Goal: Information Seeking & Learning: Understand process/instructions

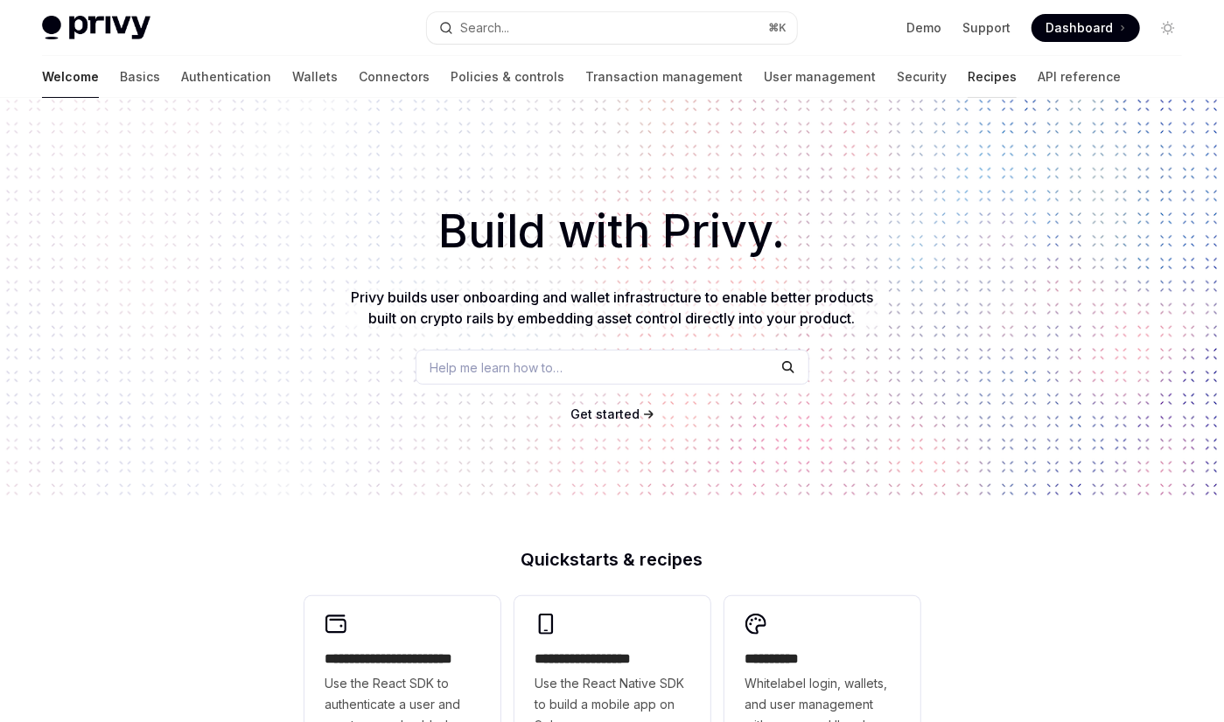
click at [967, 81] on link "Recipes" at bounding box center [991, 77] width 49 height 42
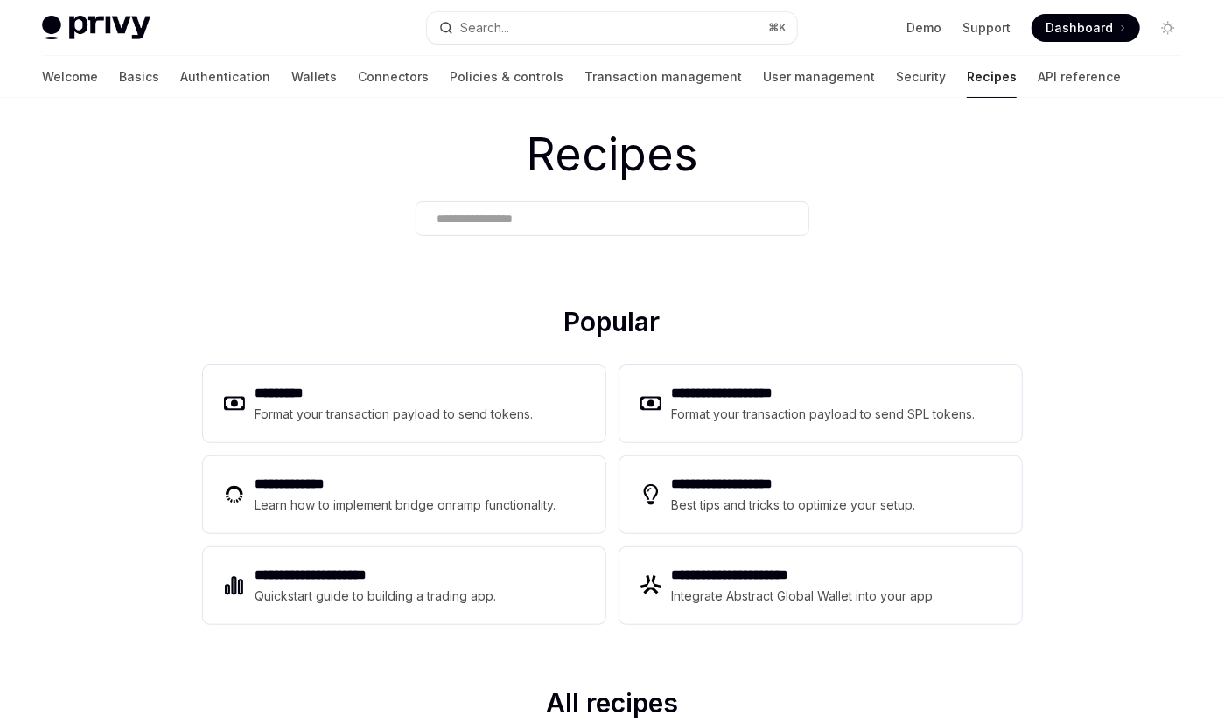
scroll to position [44, 0]
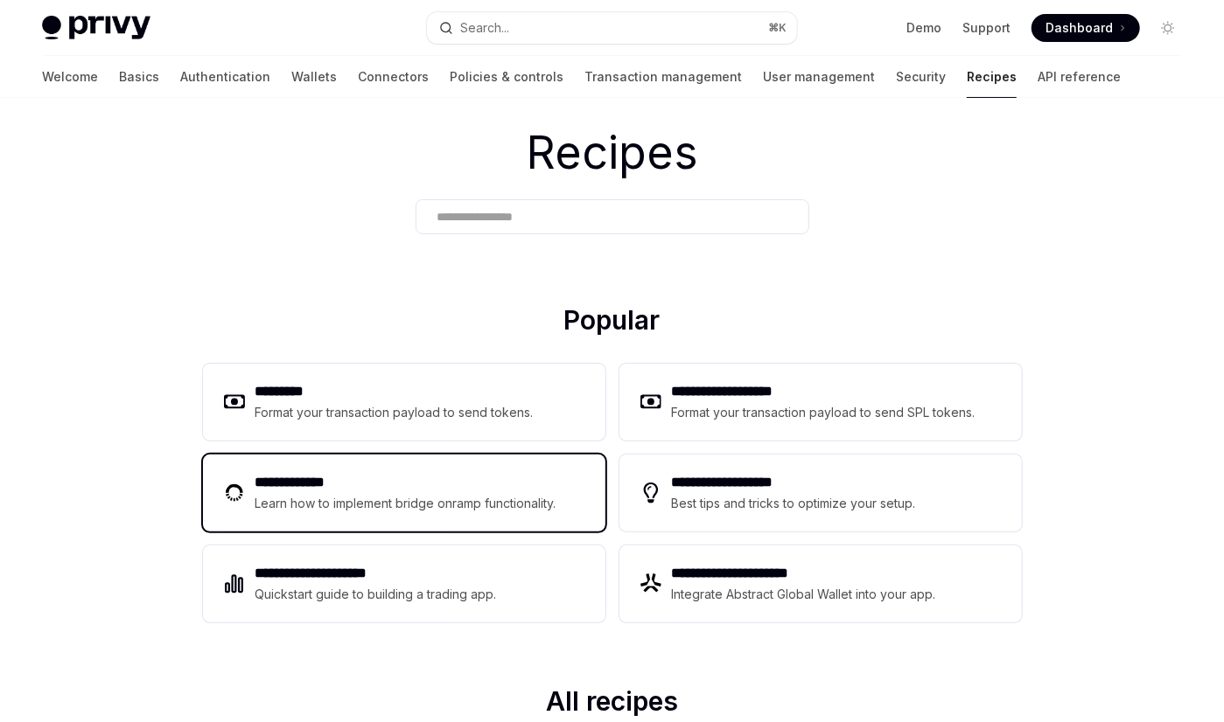
click at [399, 488] on h2 "**********" at bounding box center [408, 482] width 306 height 21
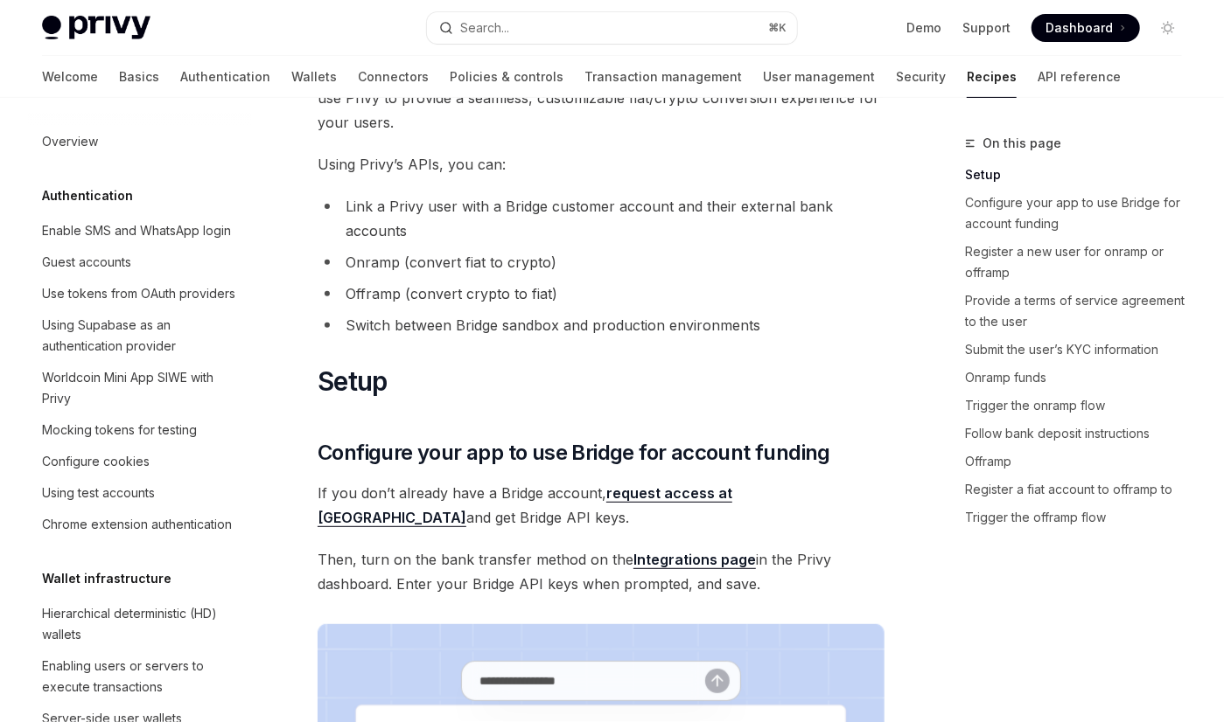
scroll to position [257, 0]
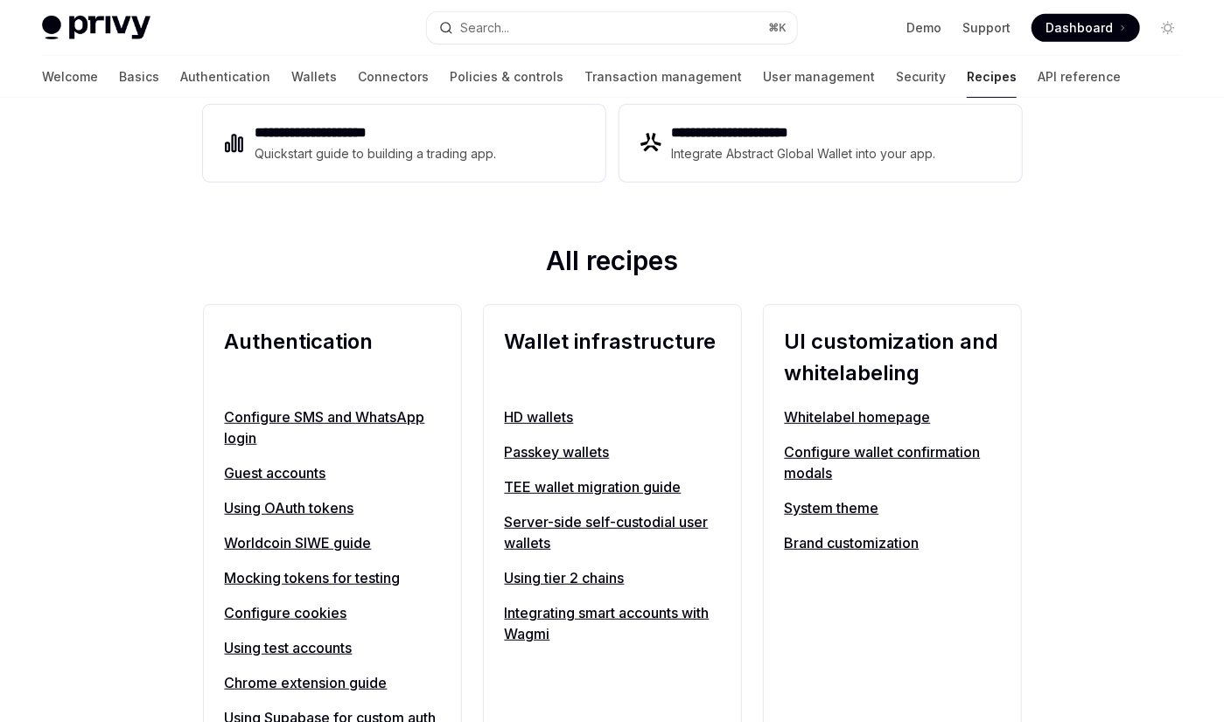
scroll to position [485, 0]
click at [265, 417] on link "Configure SMS and WhatsApp login" at bounding box center [332, 428] width 215 height 42
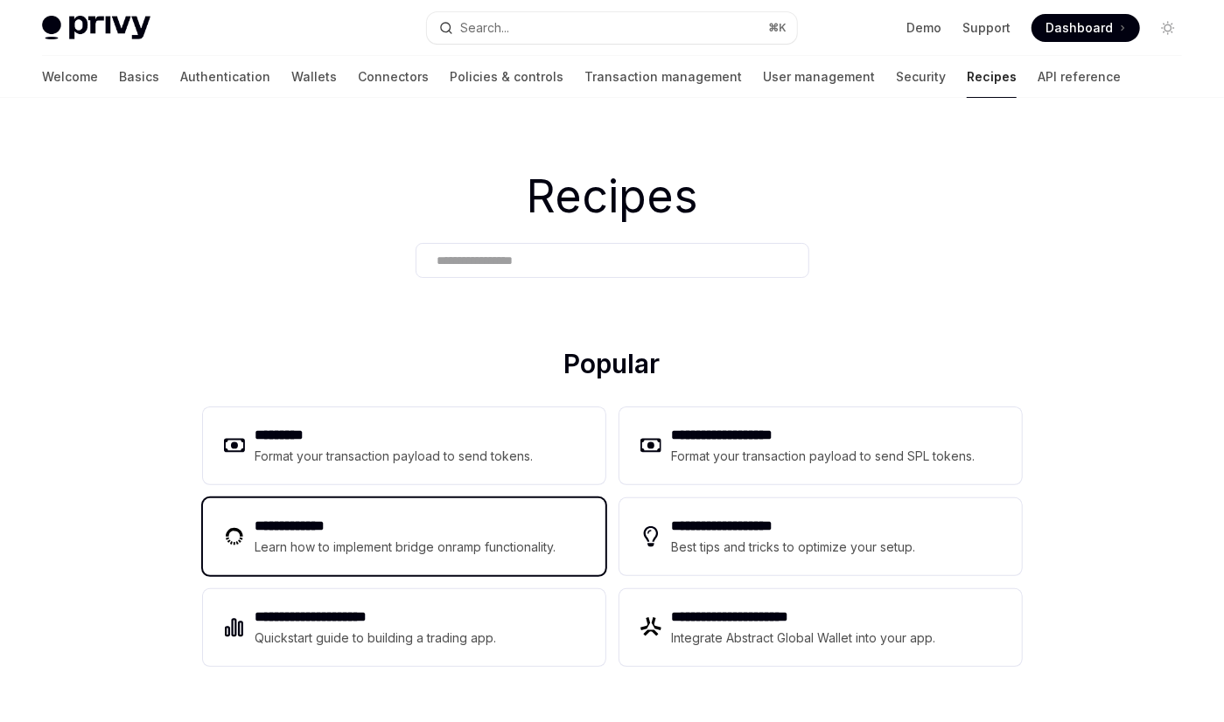
click at [314, 547] on div "Learn how to implement bridge onramp functionality." at bounding box center [408, 547] width 306 height 21
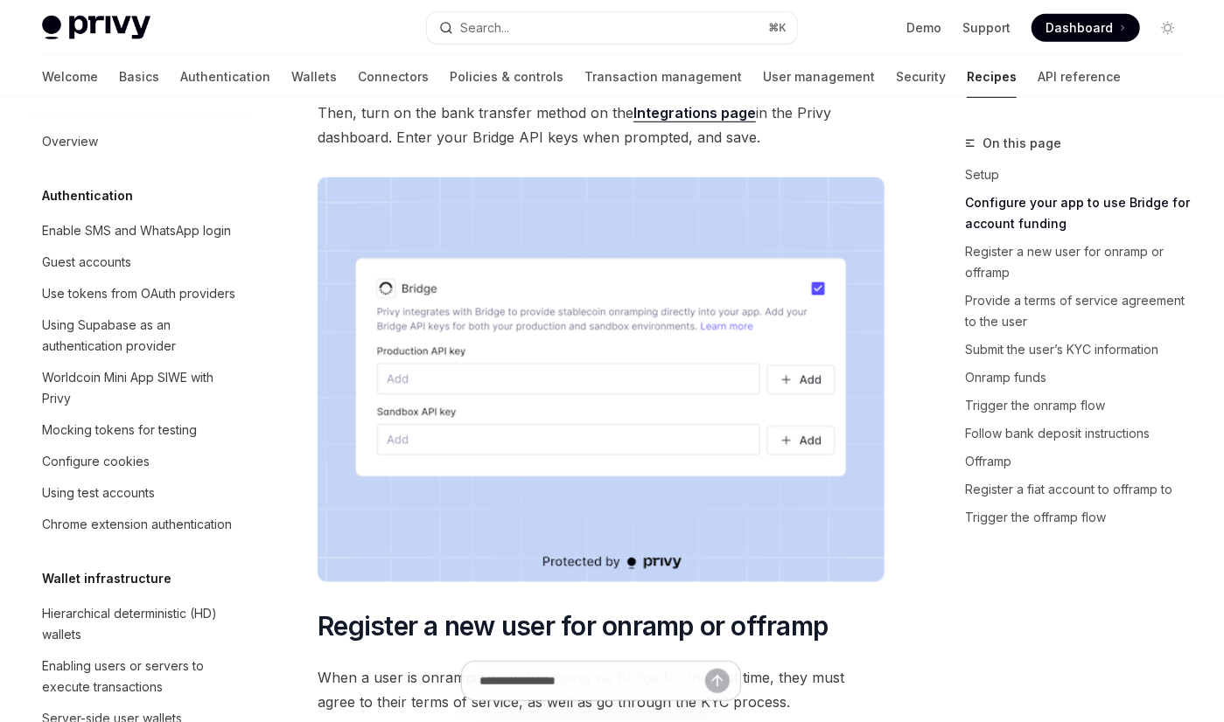
scroll to position [568, 0]
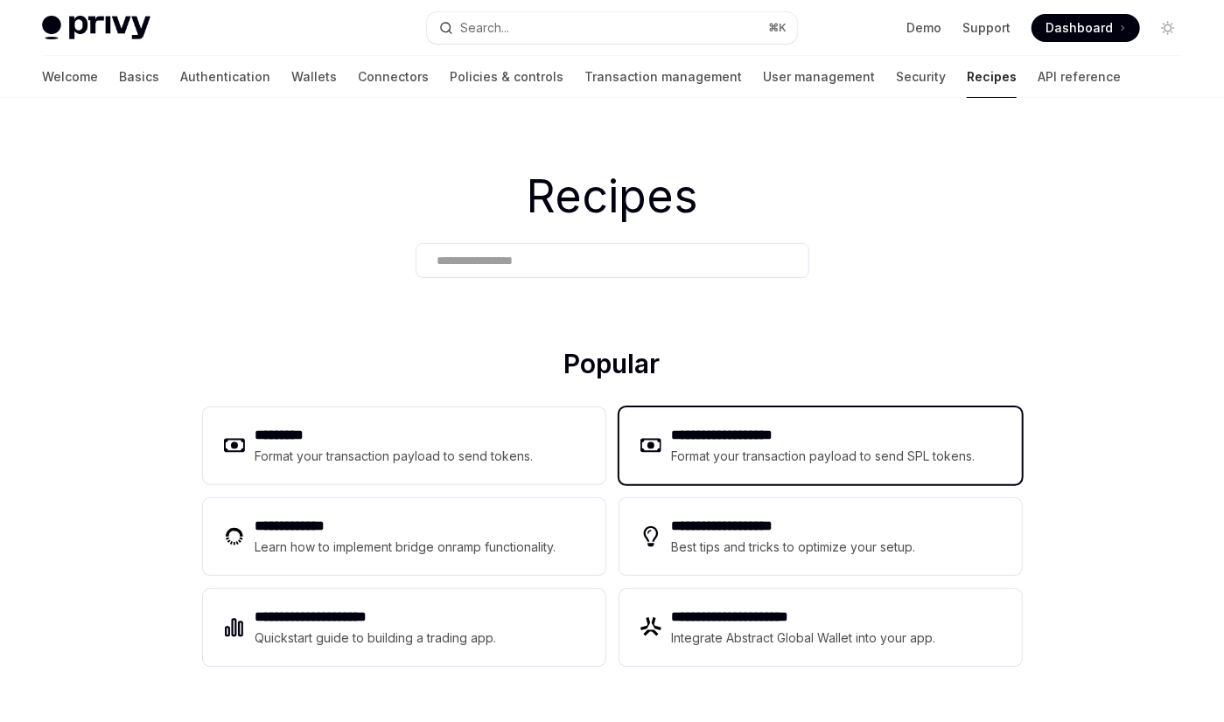
click at [754, 447] on div "Format your transaction payload to send SPL tokens." at bounding box center [824, 456] width 305 height 21
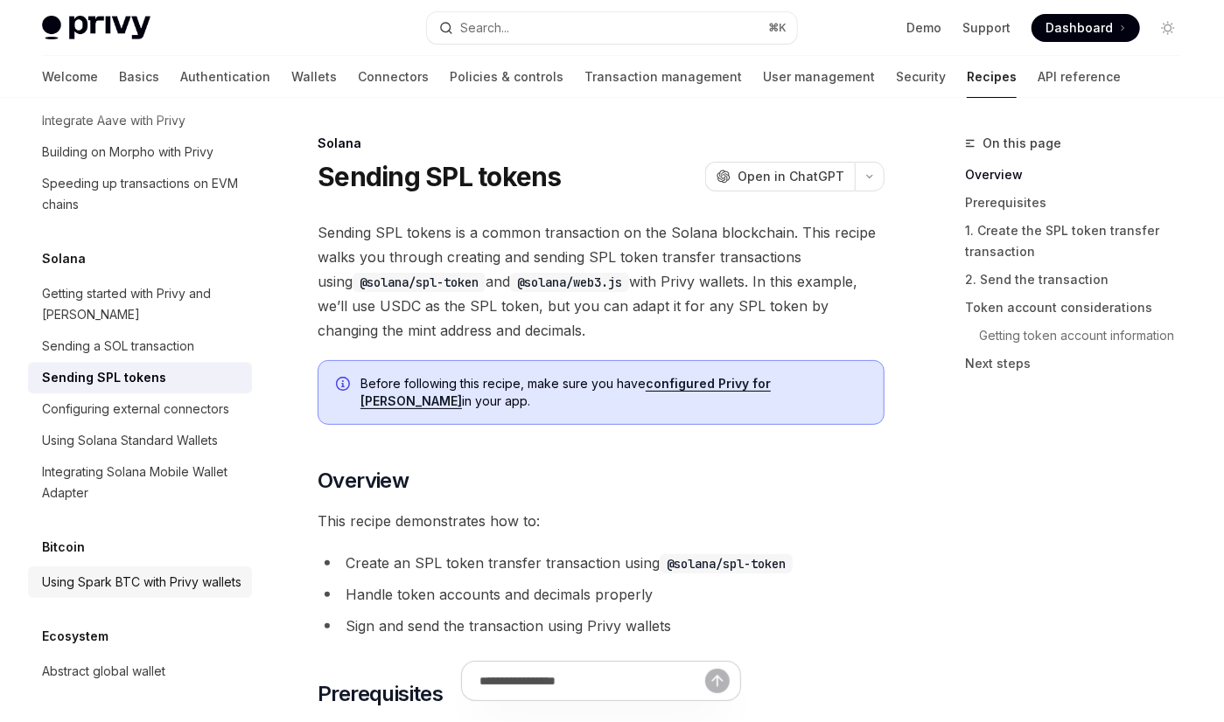
scroll to position [2855, 0]
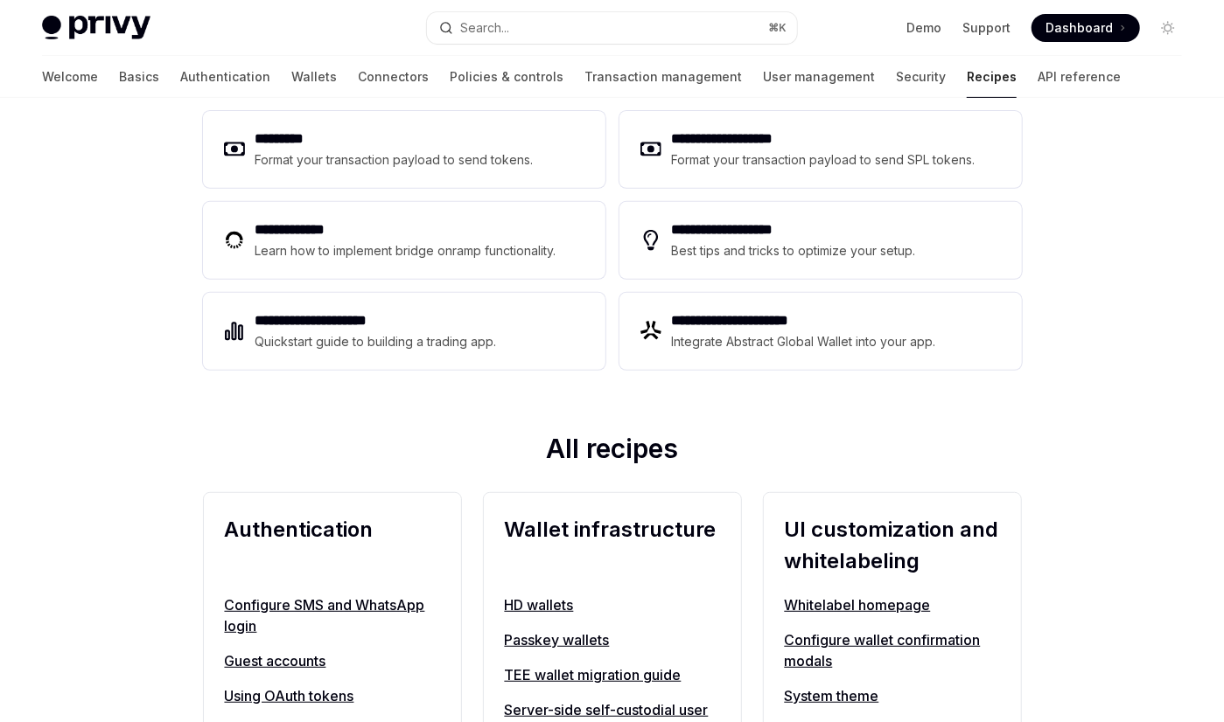
scroll to position [803, 0]
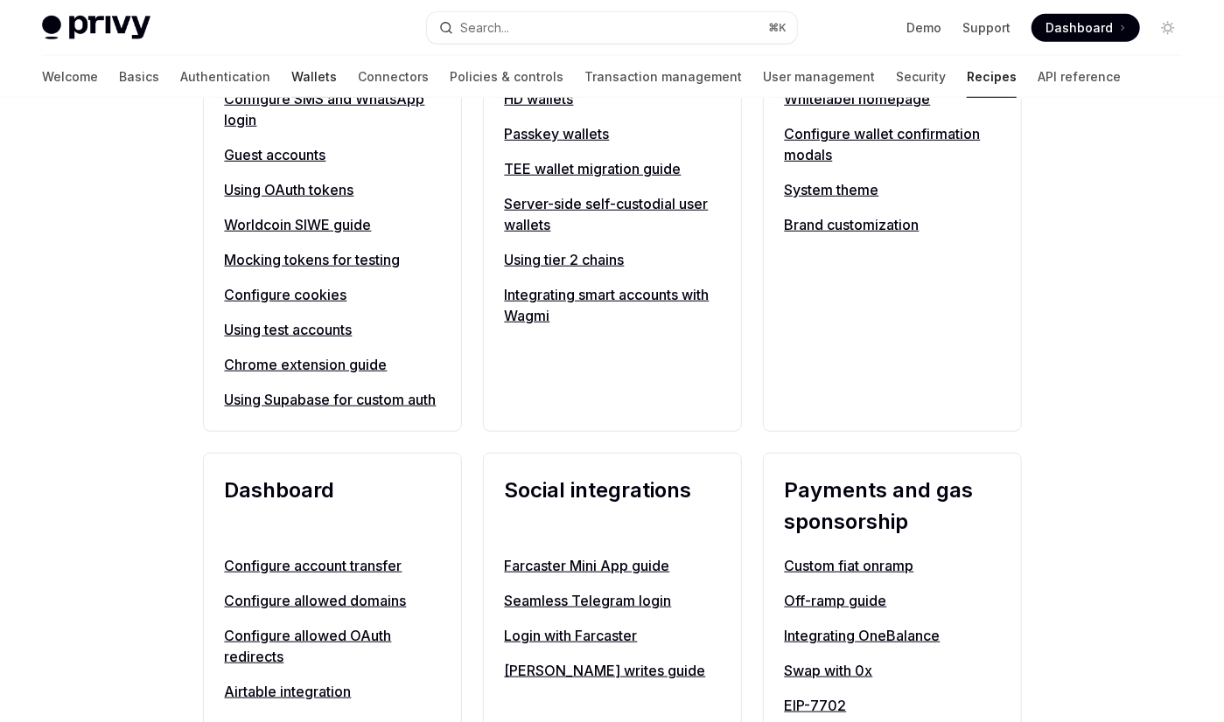
click at [291, 81] on link "Wallets" at bounding box center [313, 77] width 45 height 42
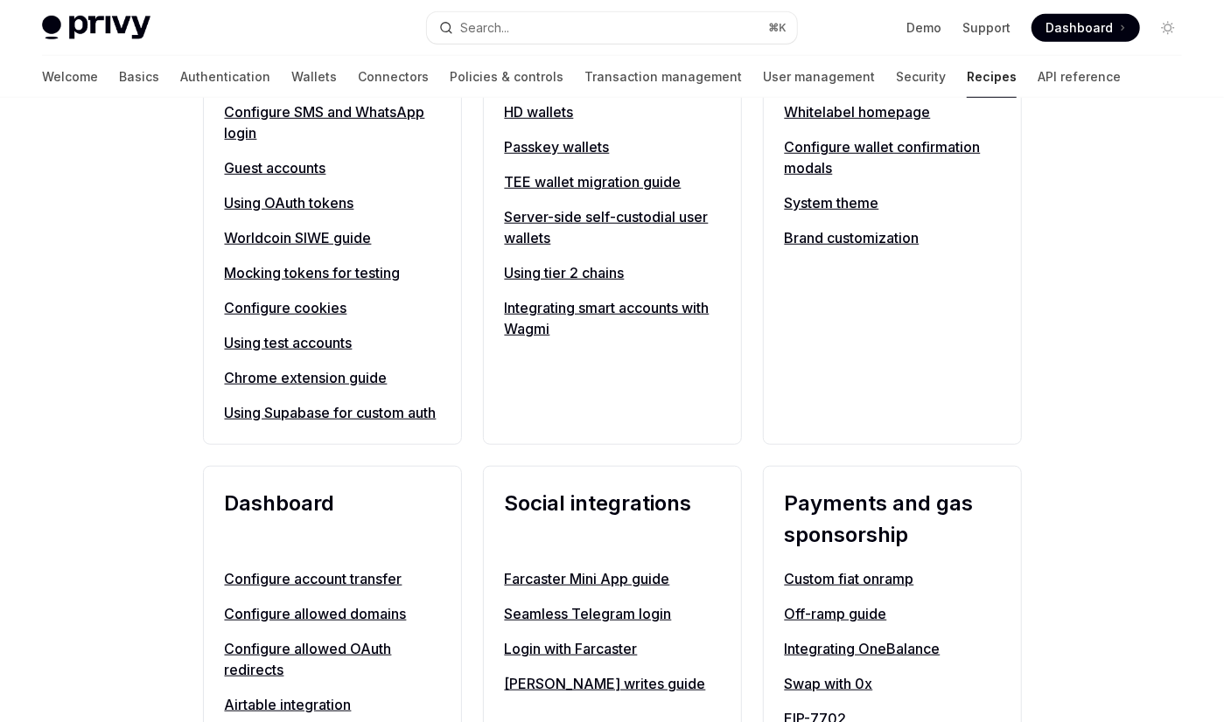
scroll to position [803, 0]
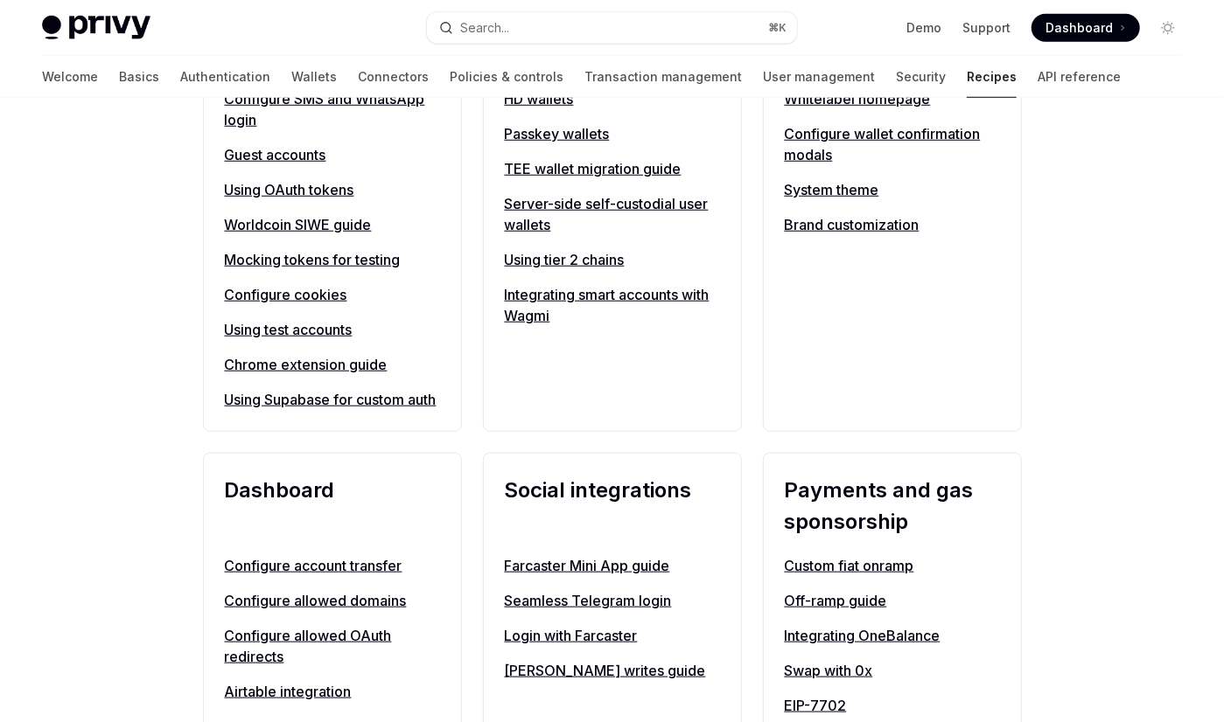
click at [275, 221] on link "Worldcoin SIWE guide" at bounding box center [332, 224] width 215 height 21
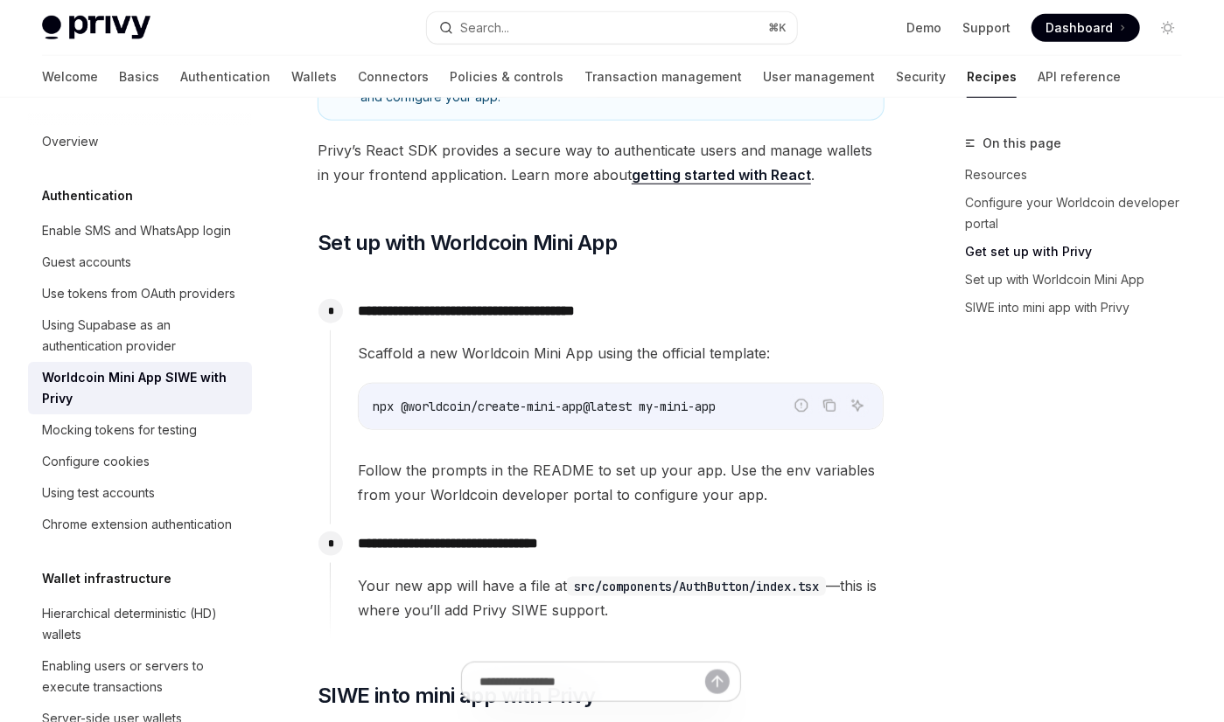
scroll to position [831, 0]
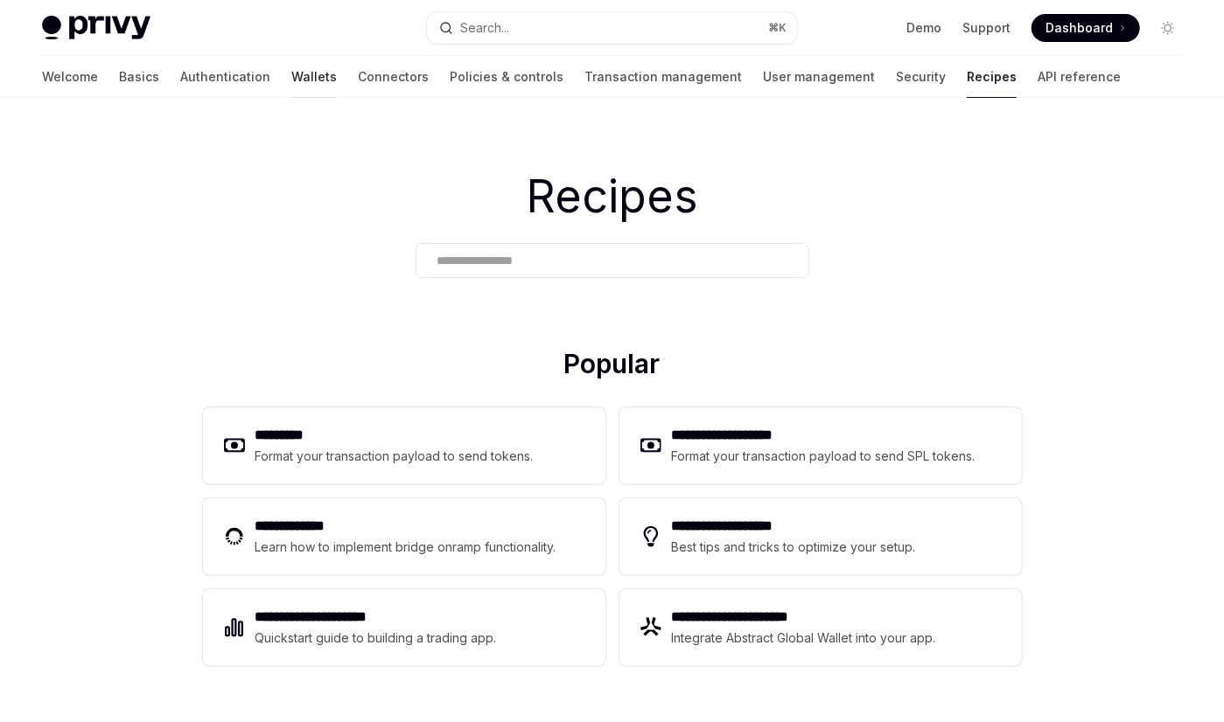
click at [291, 76] on link "Wallets" at bounding box center [313, 77] width 45 height 42
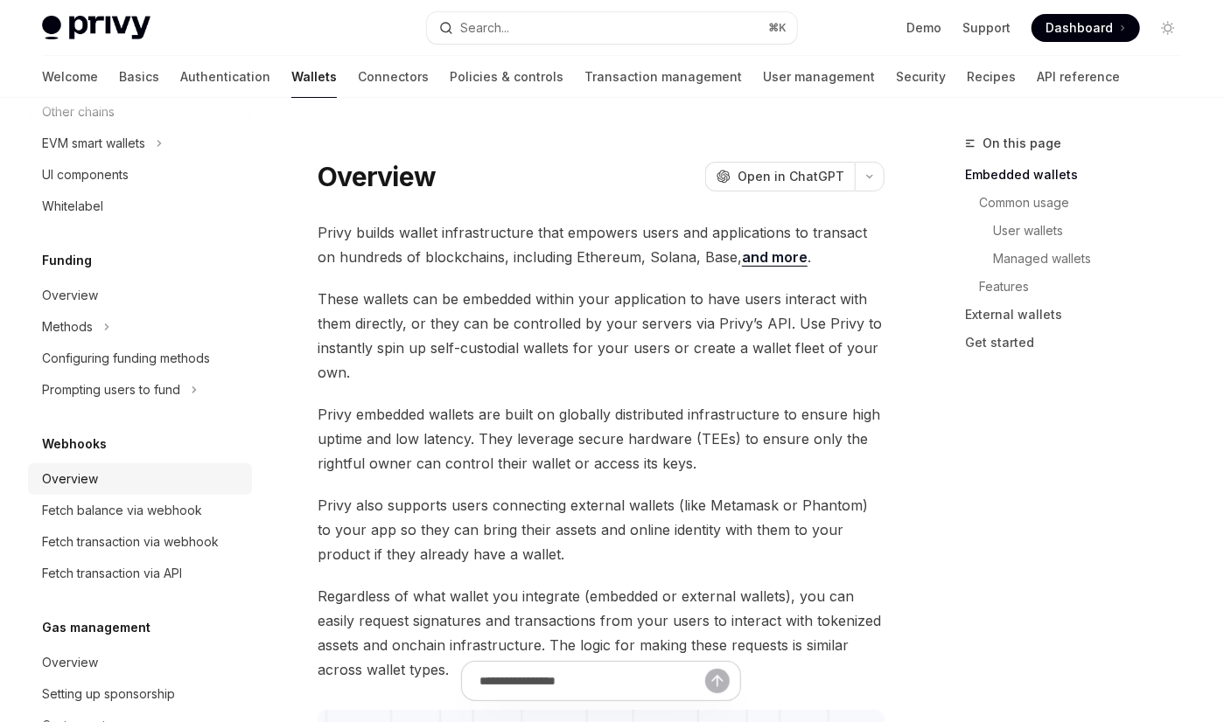
scroll to position [378, 0]
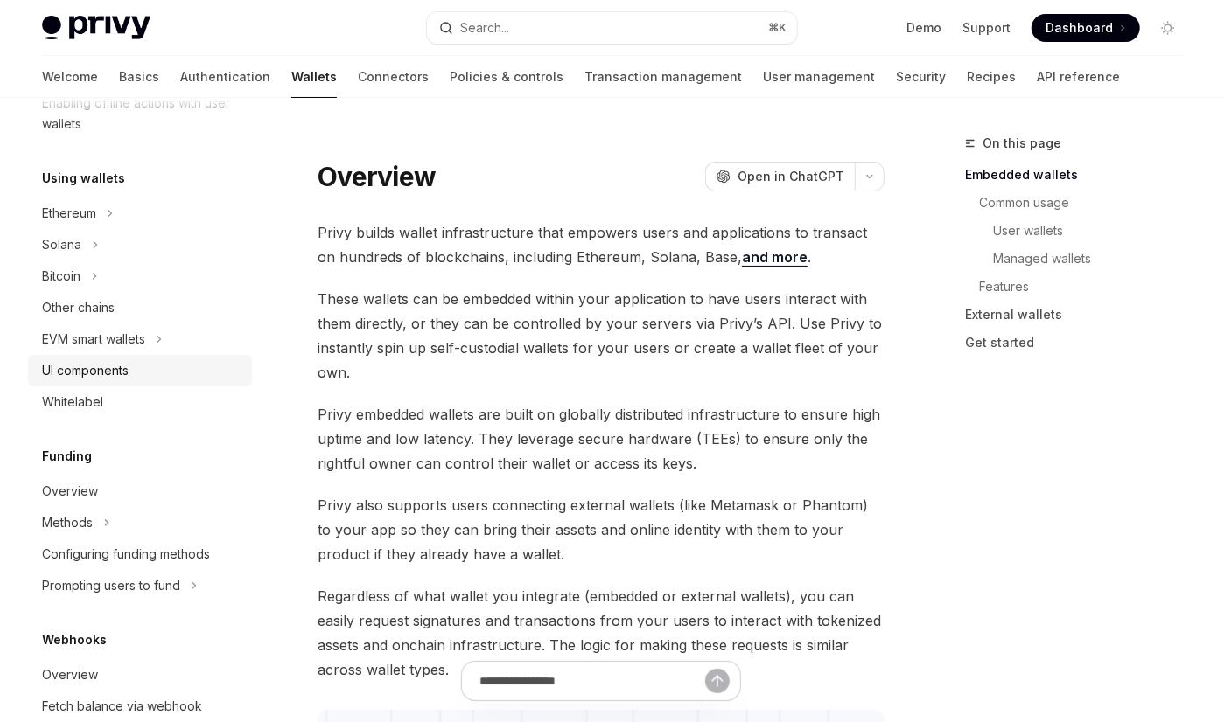
click at [61, 366] on div "UI components" at bounding box center [85, 370] width 87 height 21
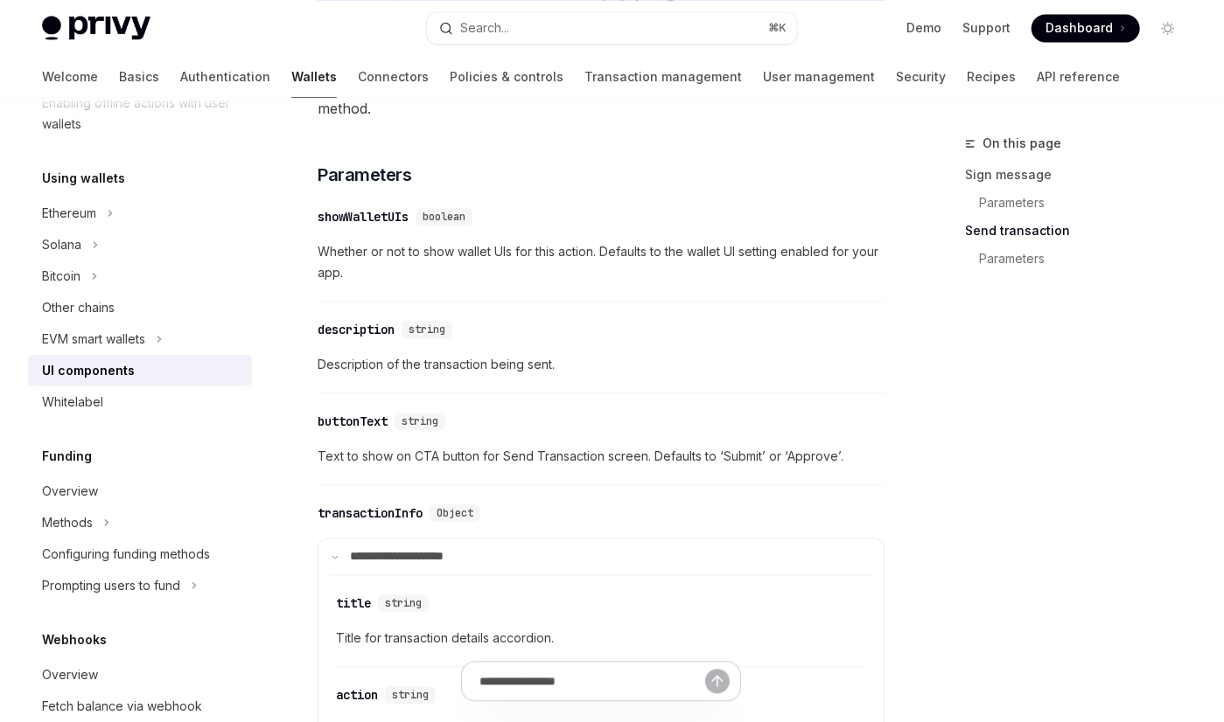
scroll to position [1149, 0]
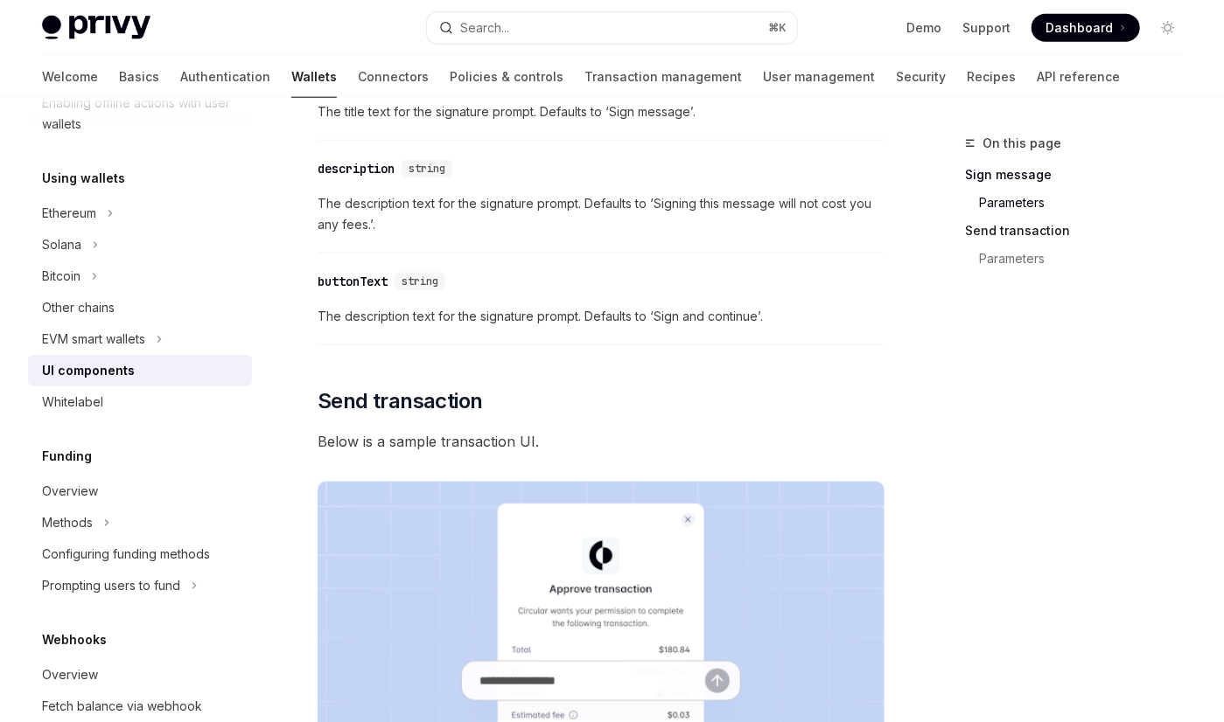
click at [986, 230] on link "Send transaction" at bounding box center [1080, 231] width 231 height 28
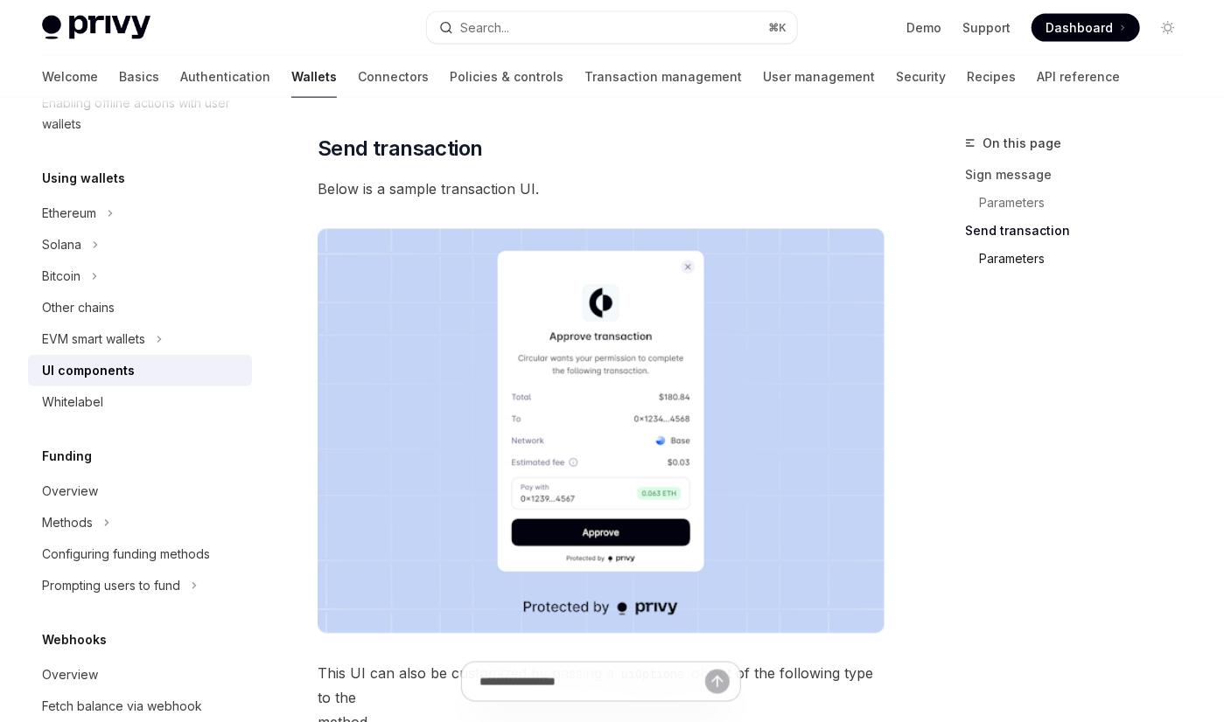
click at [983, 264] on link "Parameters" at bounding box center [1087, 259] width 217 height 28
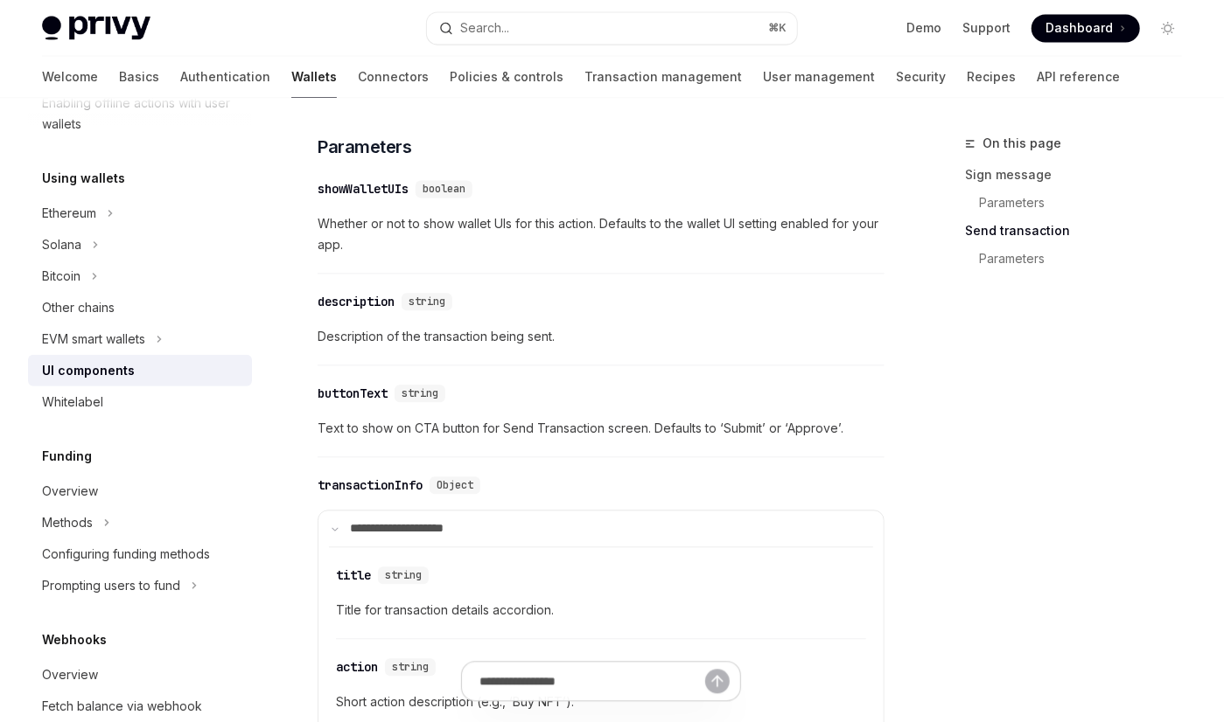
scroll to position [1539, 0]
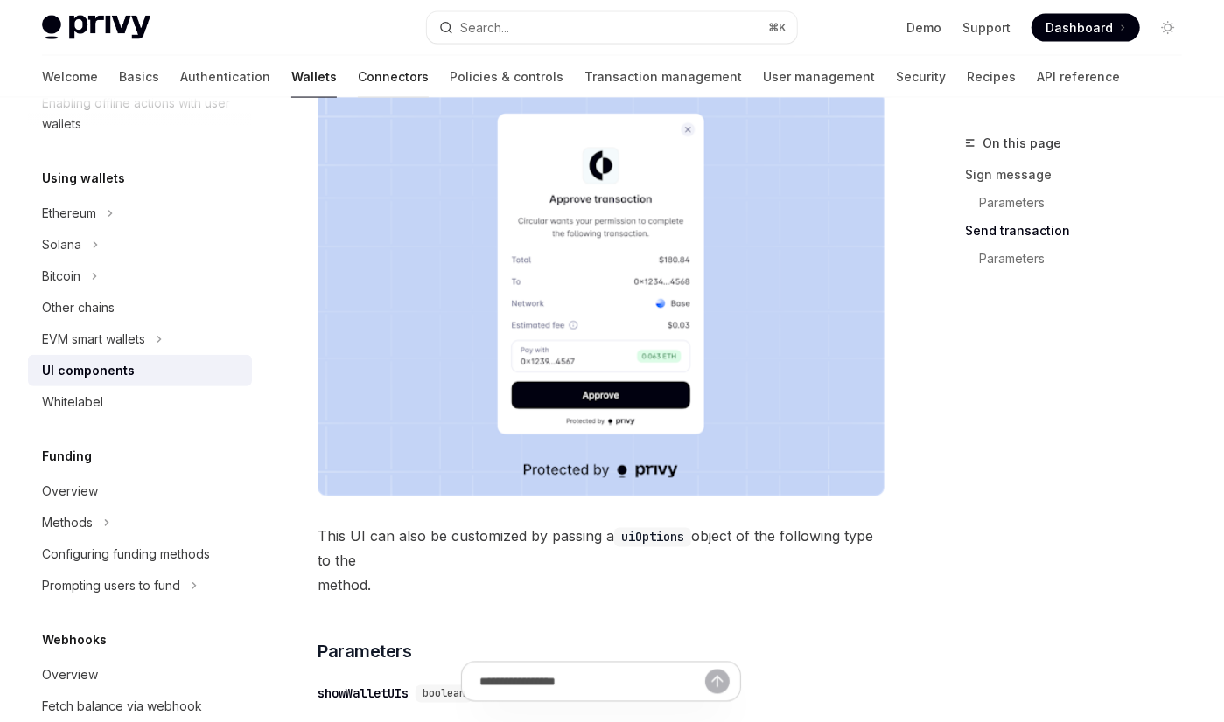
click at [358, 73] on link "Connectors" at bounding box center [393, 77] width 71 height 42
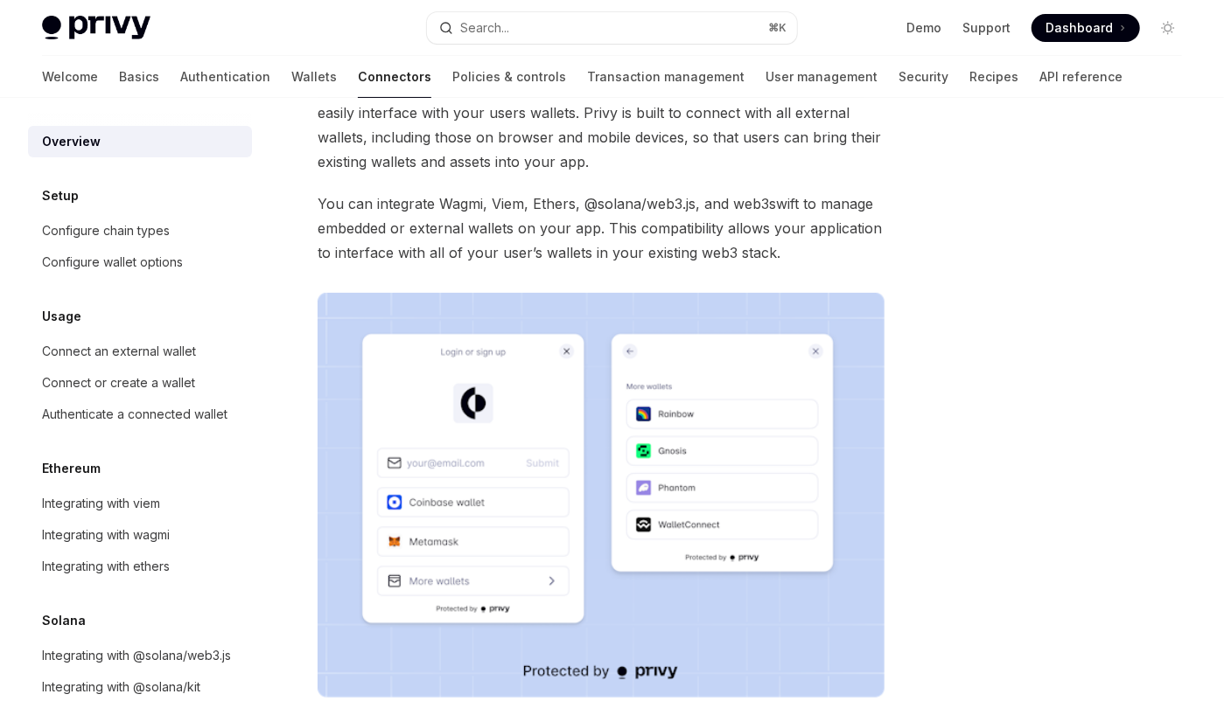
scroll to position [11, 0]
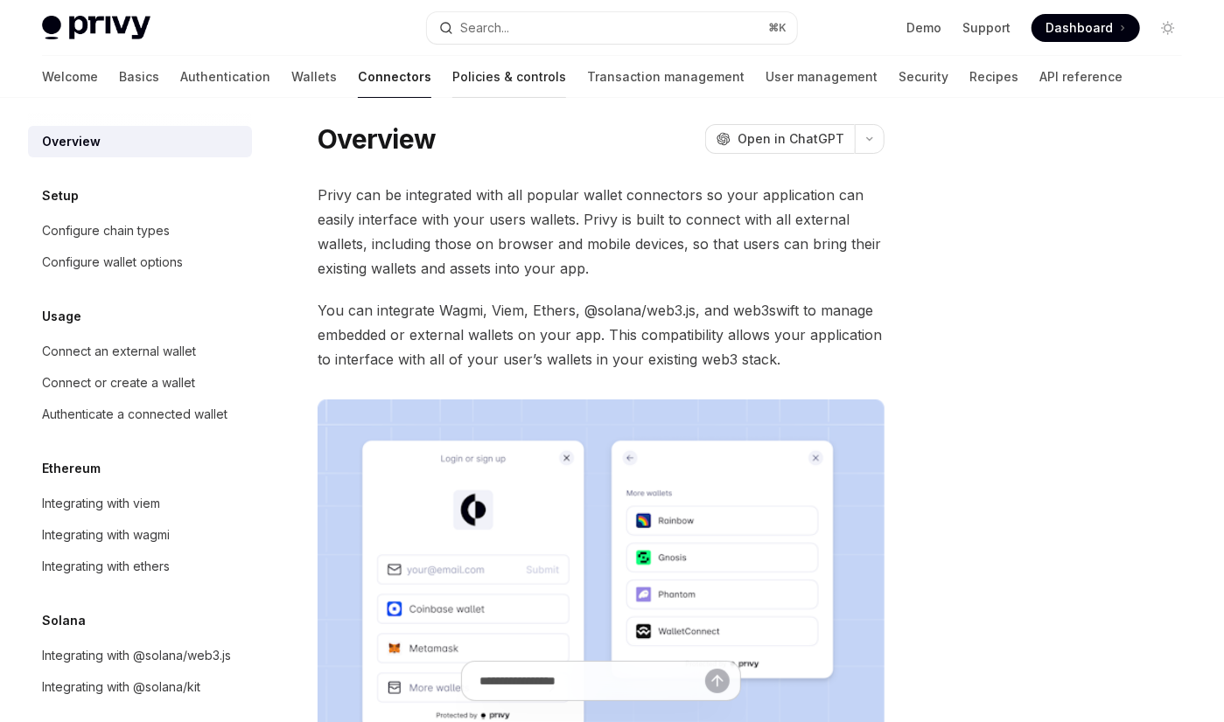
click at [452, 80] on link "Policies & controls" at bounding box center [509, 77] width 114 height 42
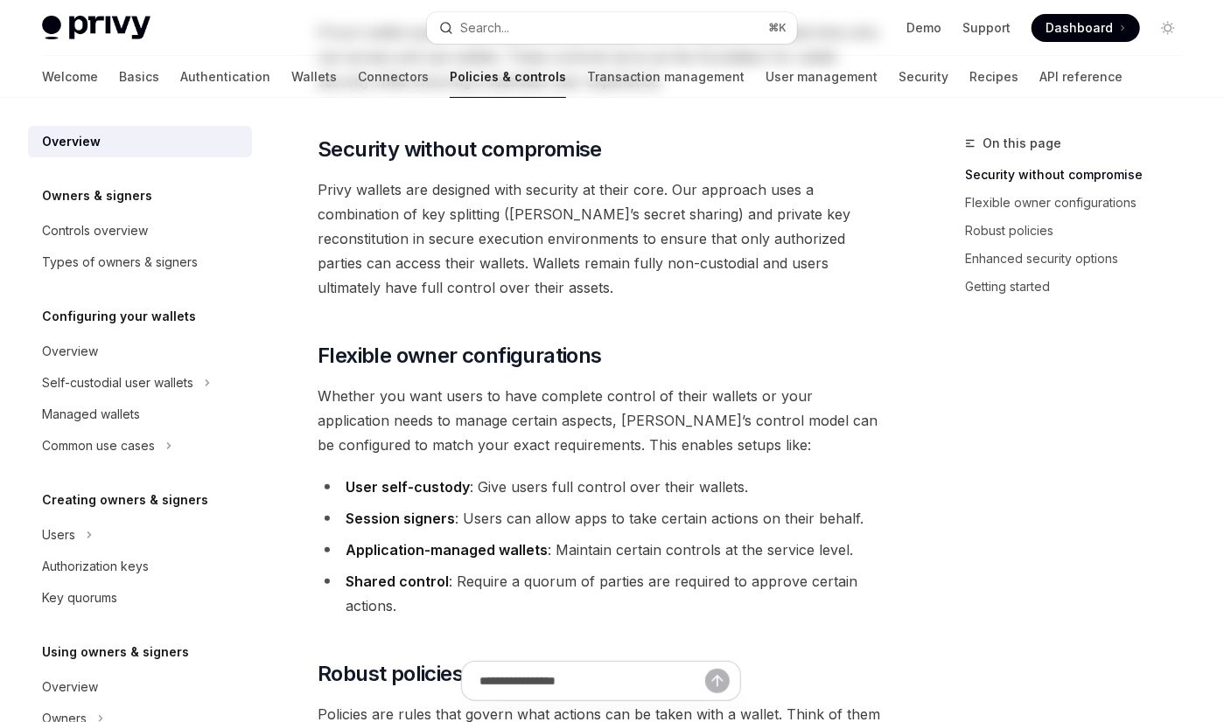
scroll to position [184, 0]
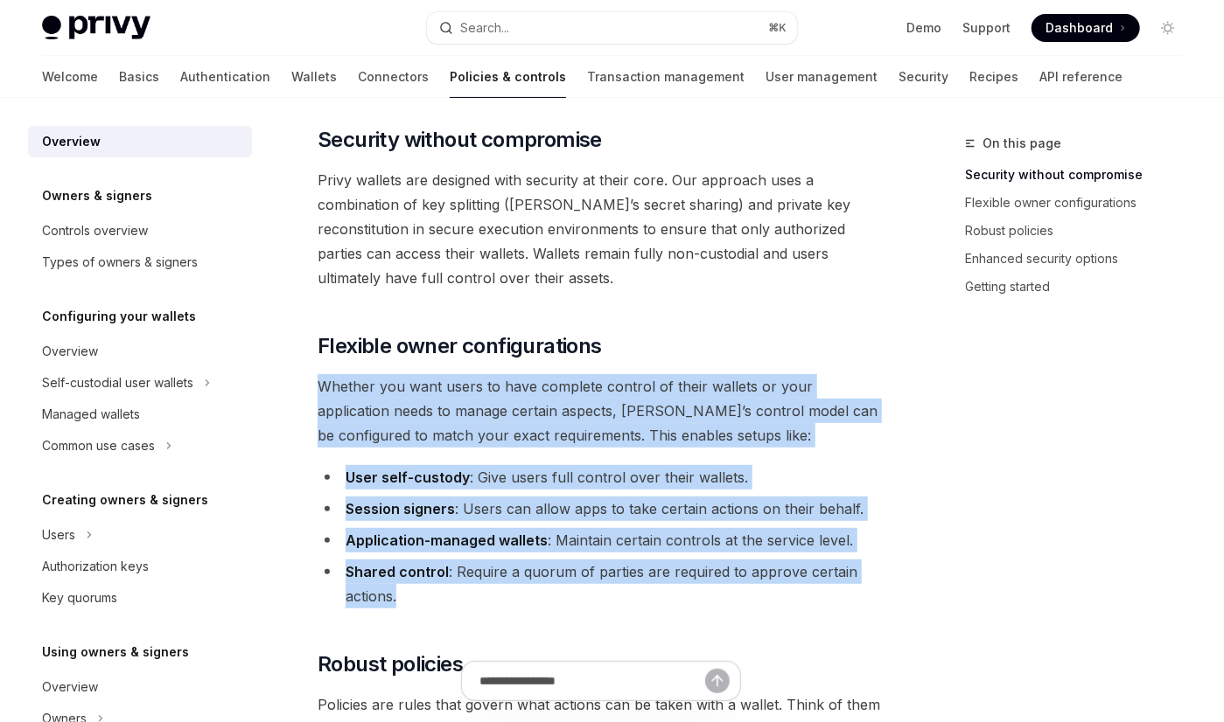
drag, startPoint x: 321, startPoint y: 376, endPoint x: 724, endPoint y: 586, distance: 454.6
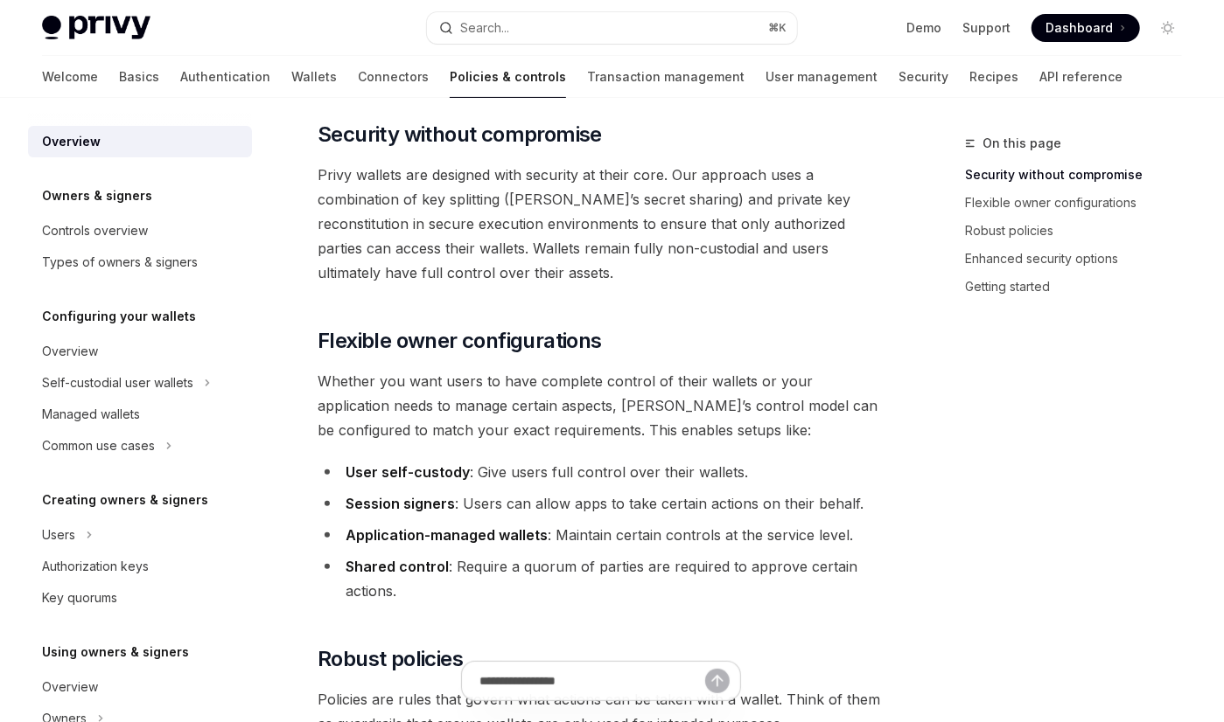
scroll to position [191, 0]
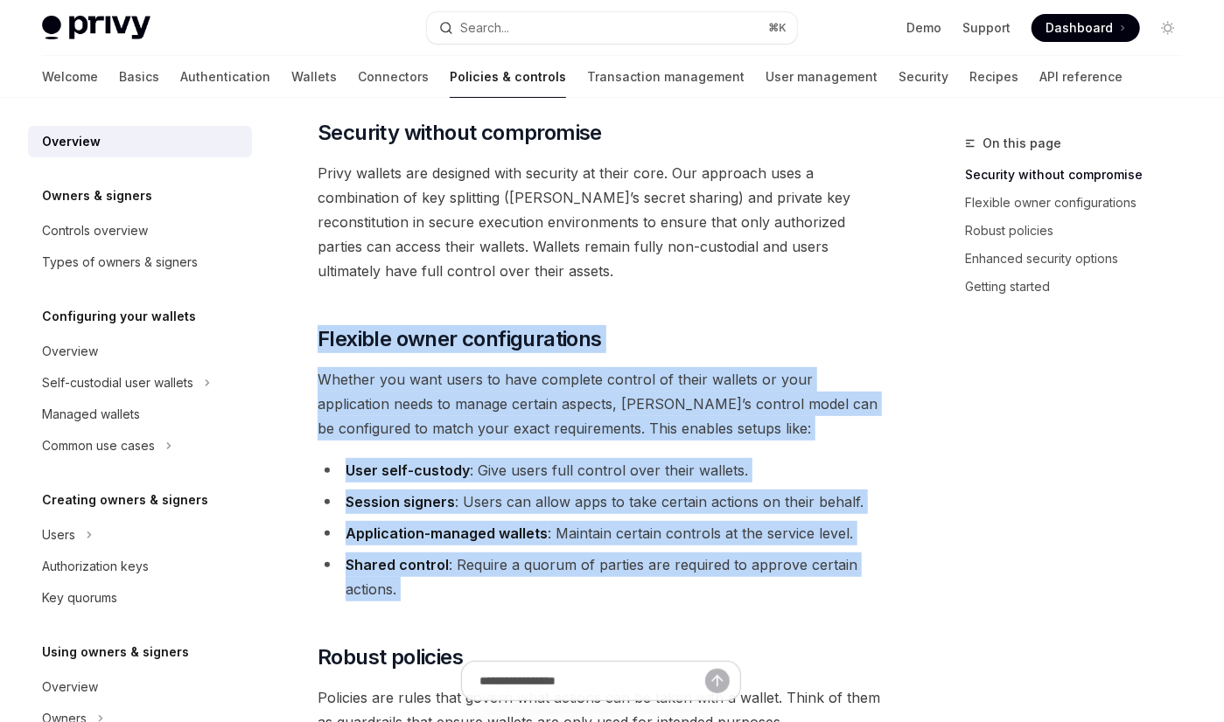
drag, startPoint x: 318, startPoint y: 331, endPoint x: 471, endPoint y: 607, distance: 315.2
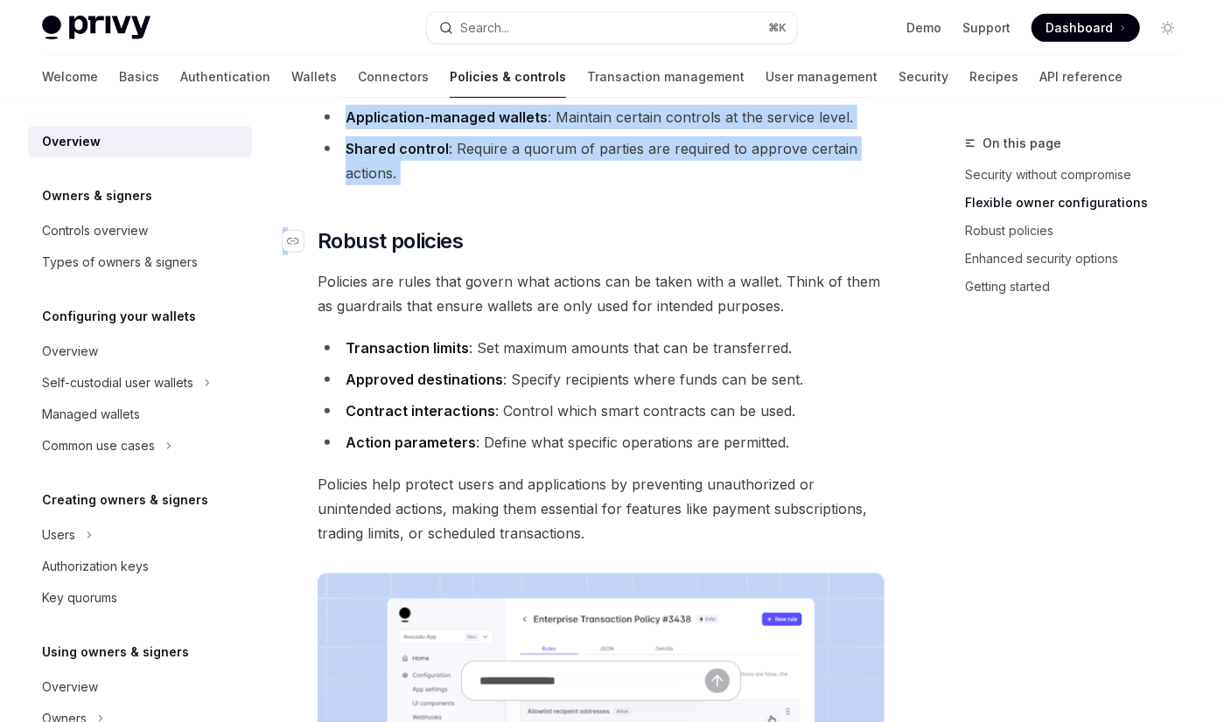
scroll to position [615, 0]
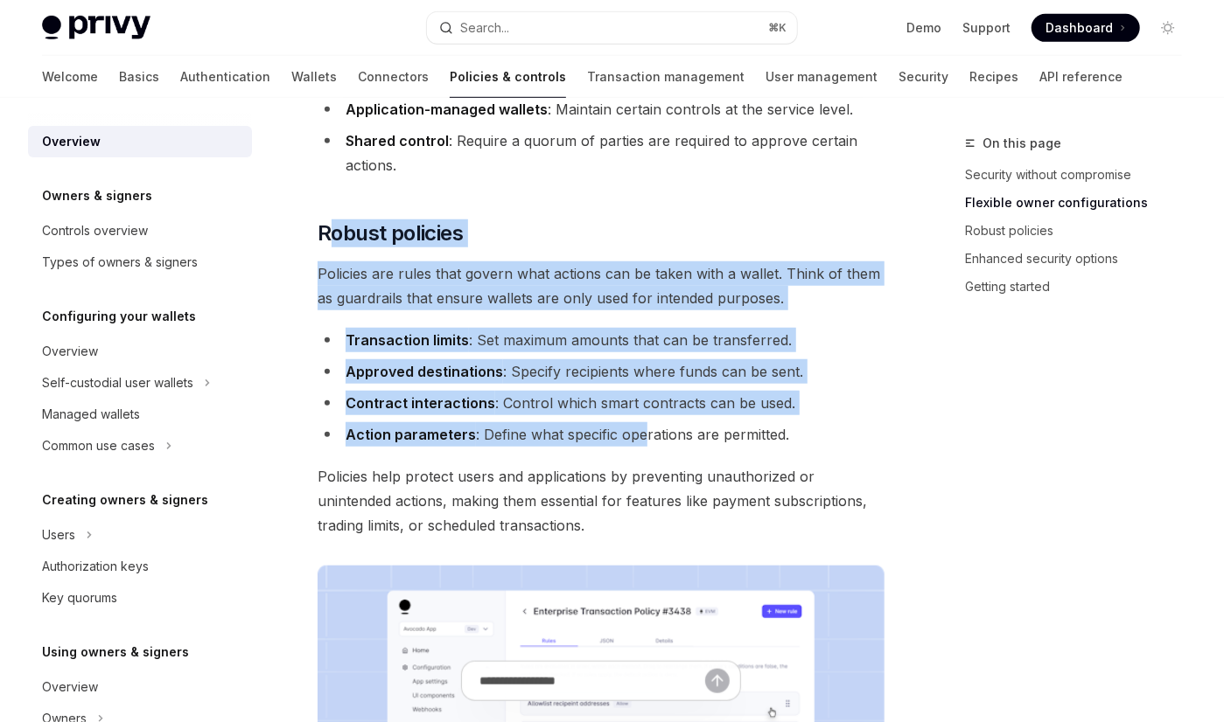
drag, startPoint x: 332, startPoint y: 221, endPoint x: 643, endPoint y: 424, distance: 370.9
click at [642, 424] on div "Privy’s wallet system offers powerful yet flexible control options that determi…" at bounding box center [600, 463] width 567 height 1769
click at [657, 416] on ul "Transaction limits : Set maximum amounts that can be transferred. Approved dest…" at bounding box center [600, 387] width 567 height 119
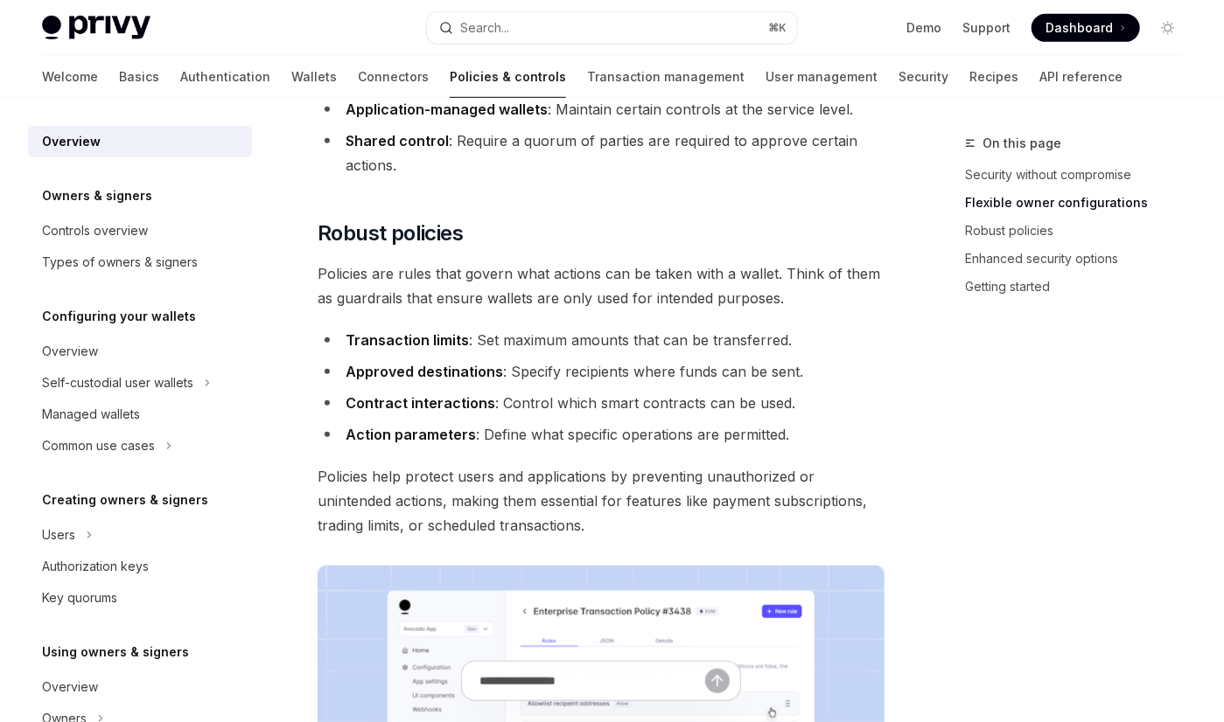
click at [1066, 30] on span "Dashboard" at bounding box center [1078, 27] width 67 height 17
type textarea "*"
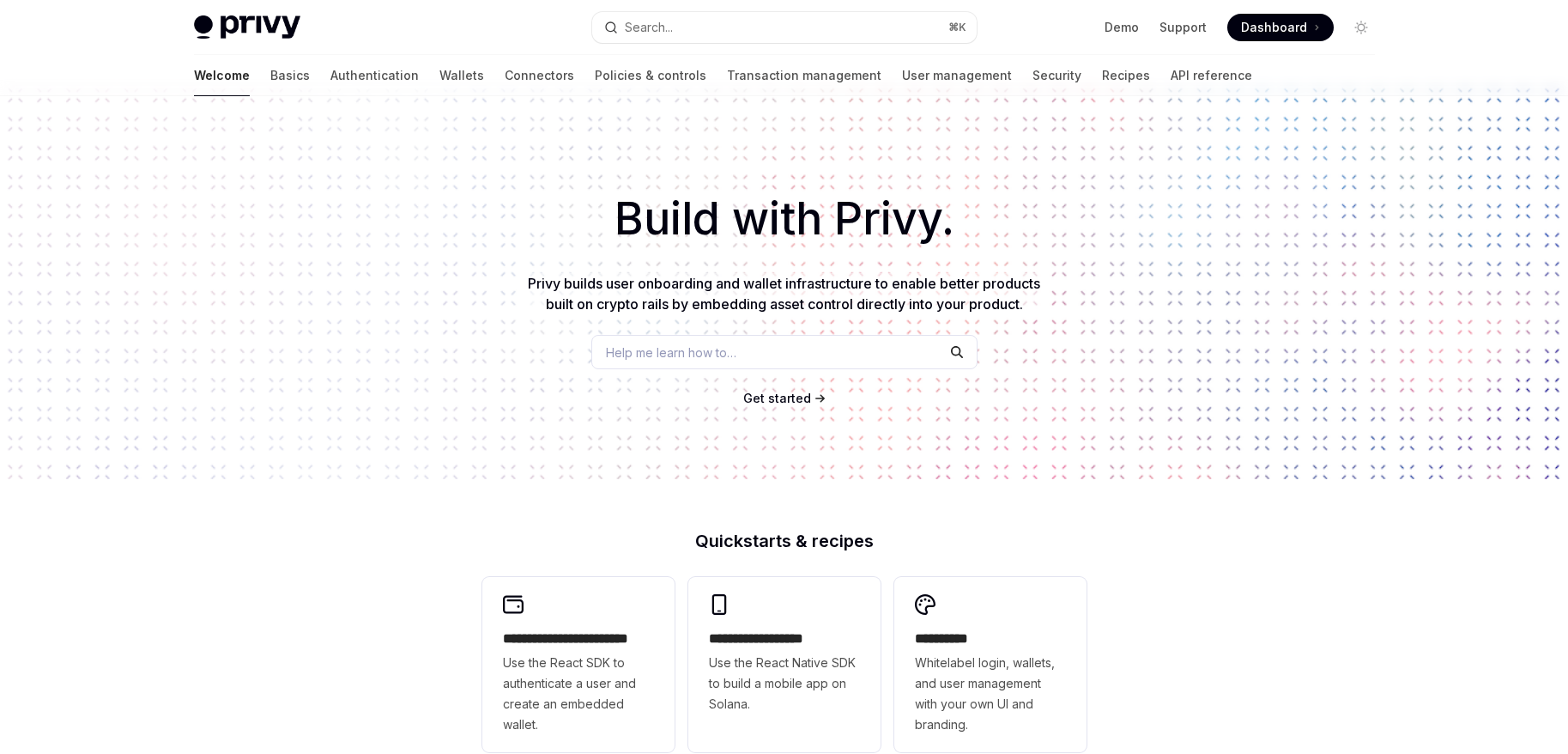
scroll to position [10, 0]
click at [331, 77] on link "Authentication" at bounding box center [375, 76] width 88 height 41
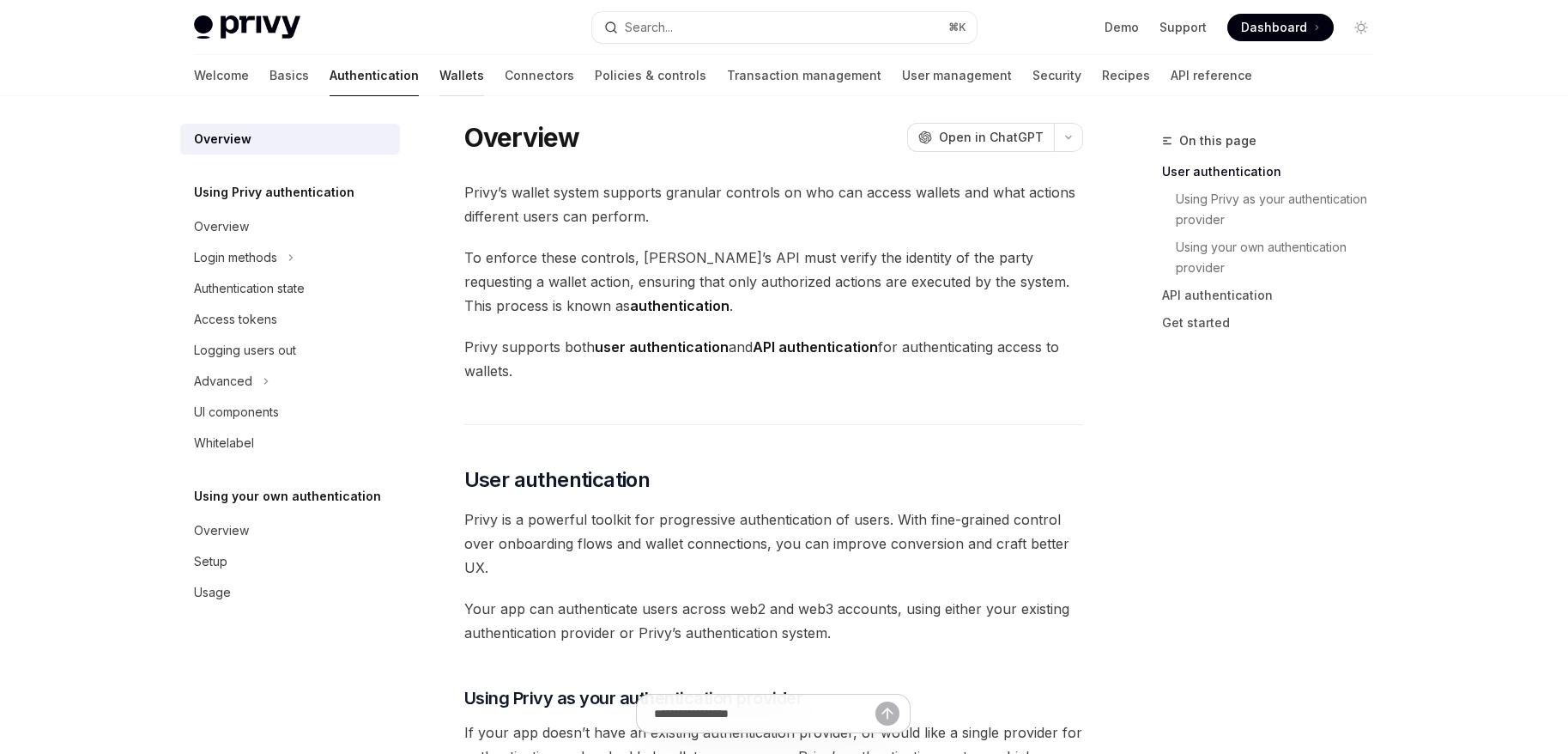
click at [440, 77] on link "Wallets" at bounding box center [461, 76] width 44 height 41
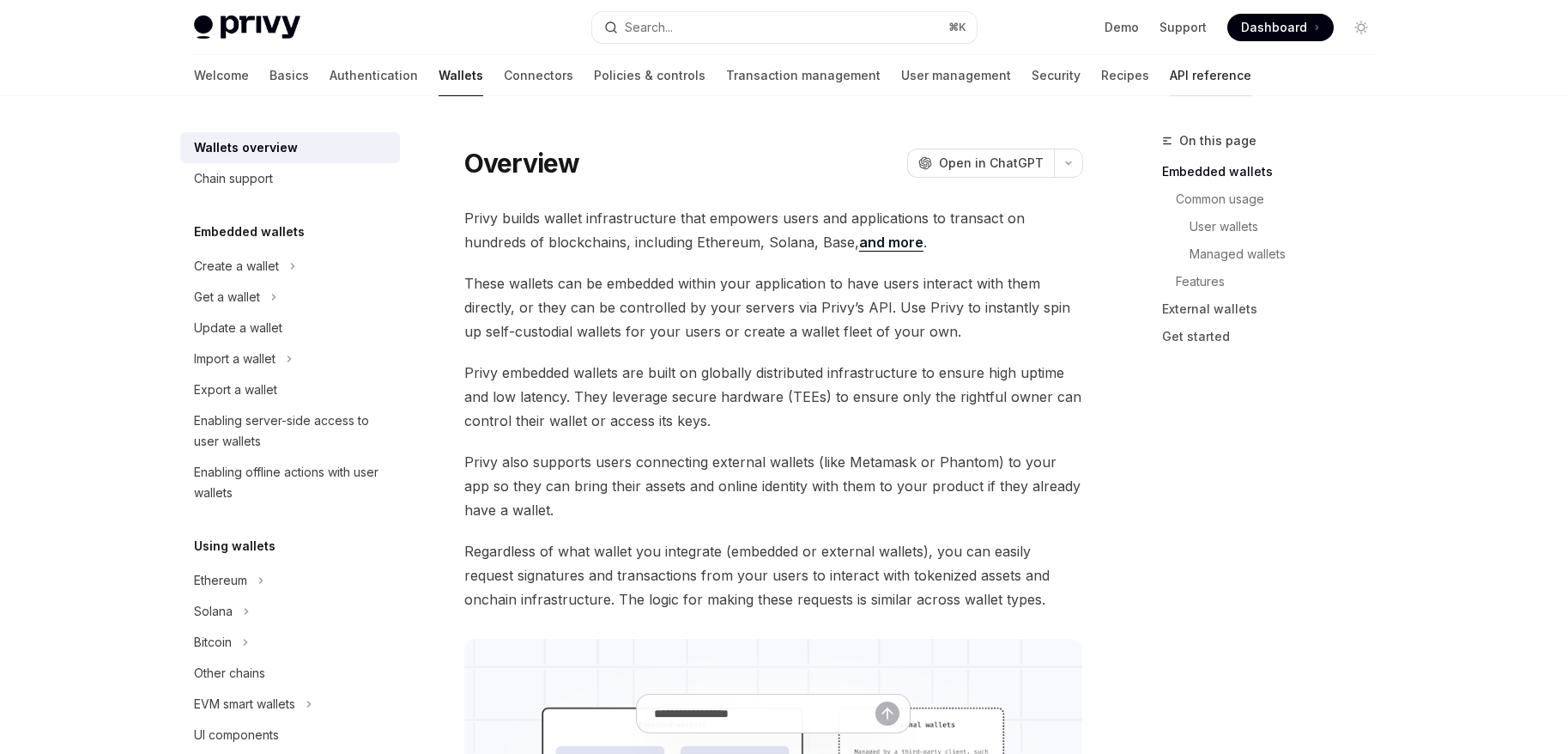
click at [1170, 76] on link "API reference" at bounding box center [1210, 76] width 81 height 41
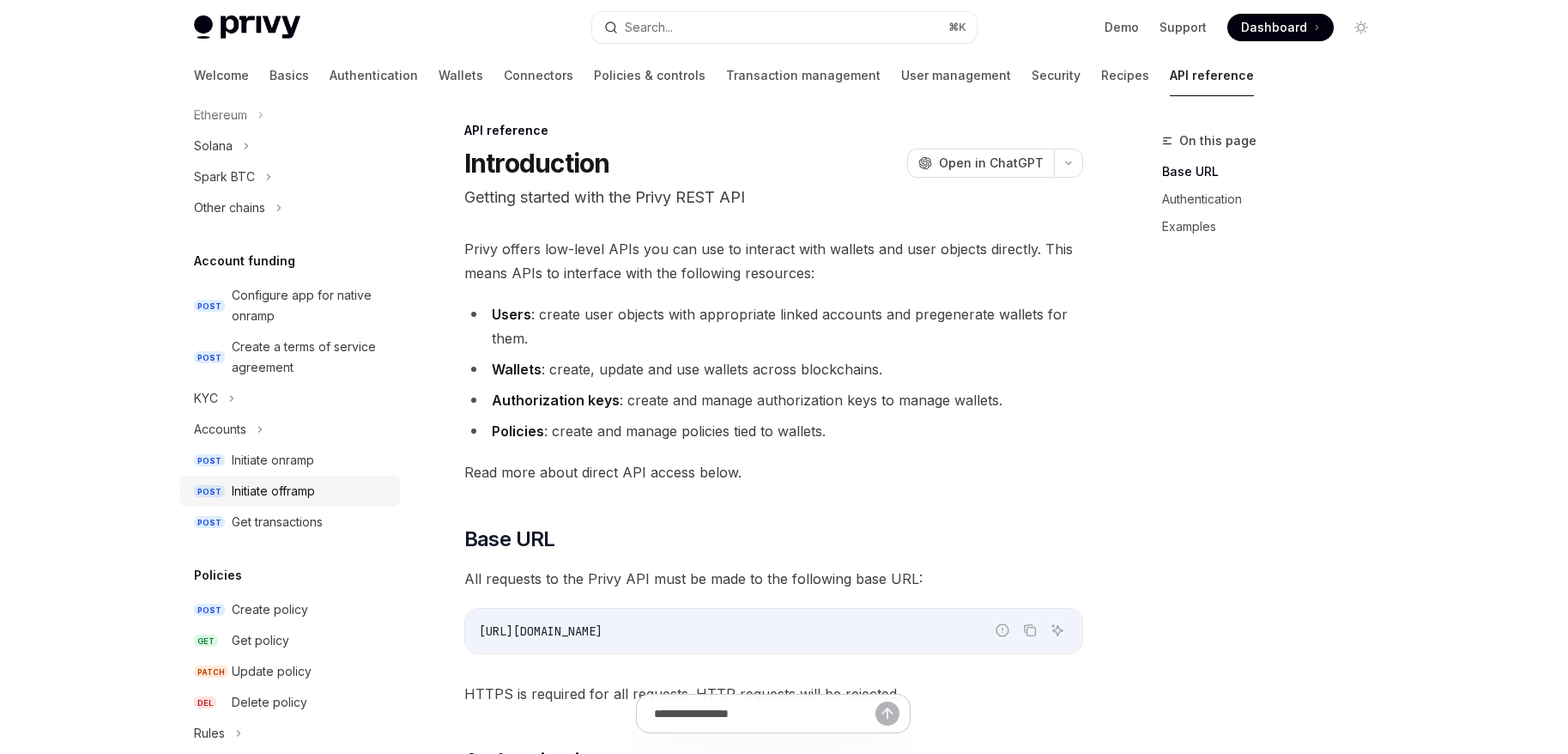
scroll to position [505, 0]
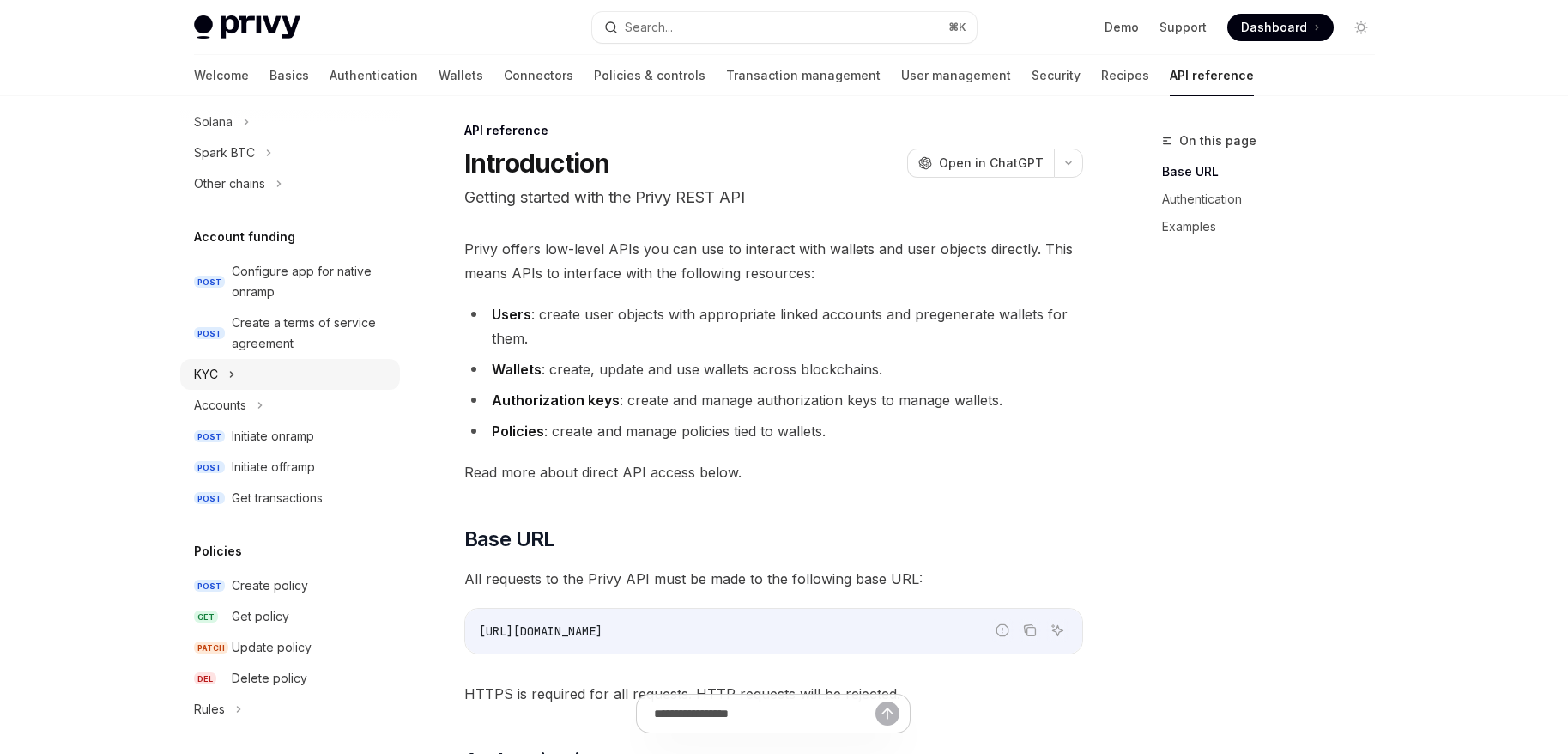
click at [214, 365] on div "KYC" at bounding box center [206, 374] width 24 height 21
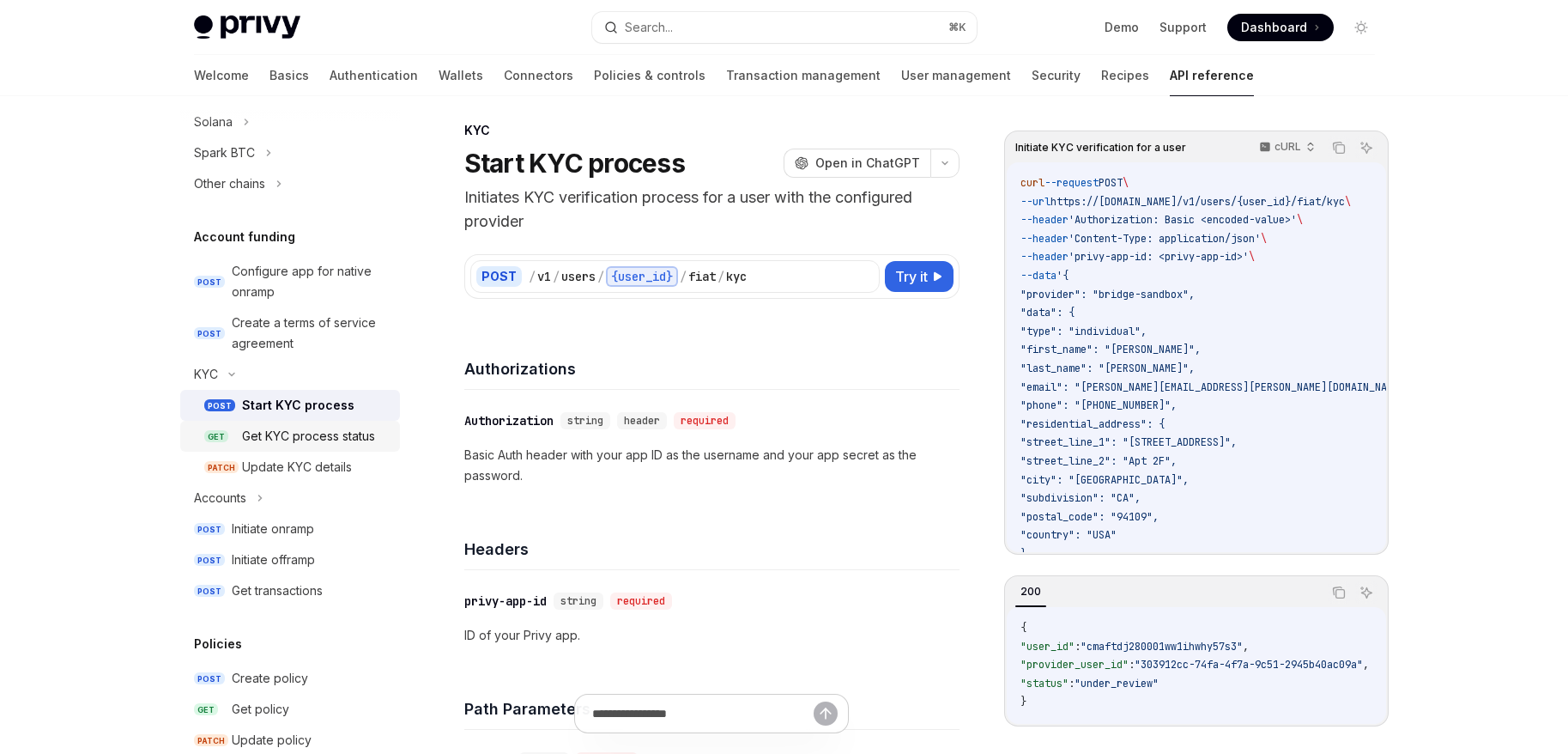
click at [300, 435] on div "Get KYC process status" at bounding box center [309, 436] width 133 height 21
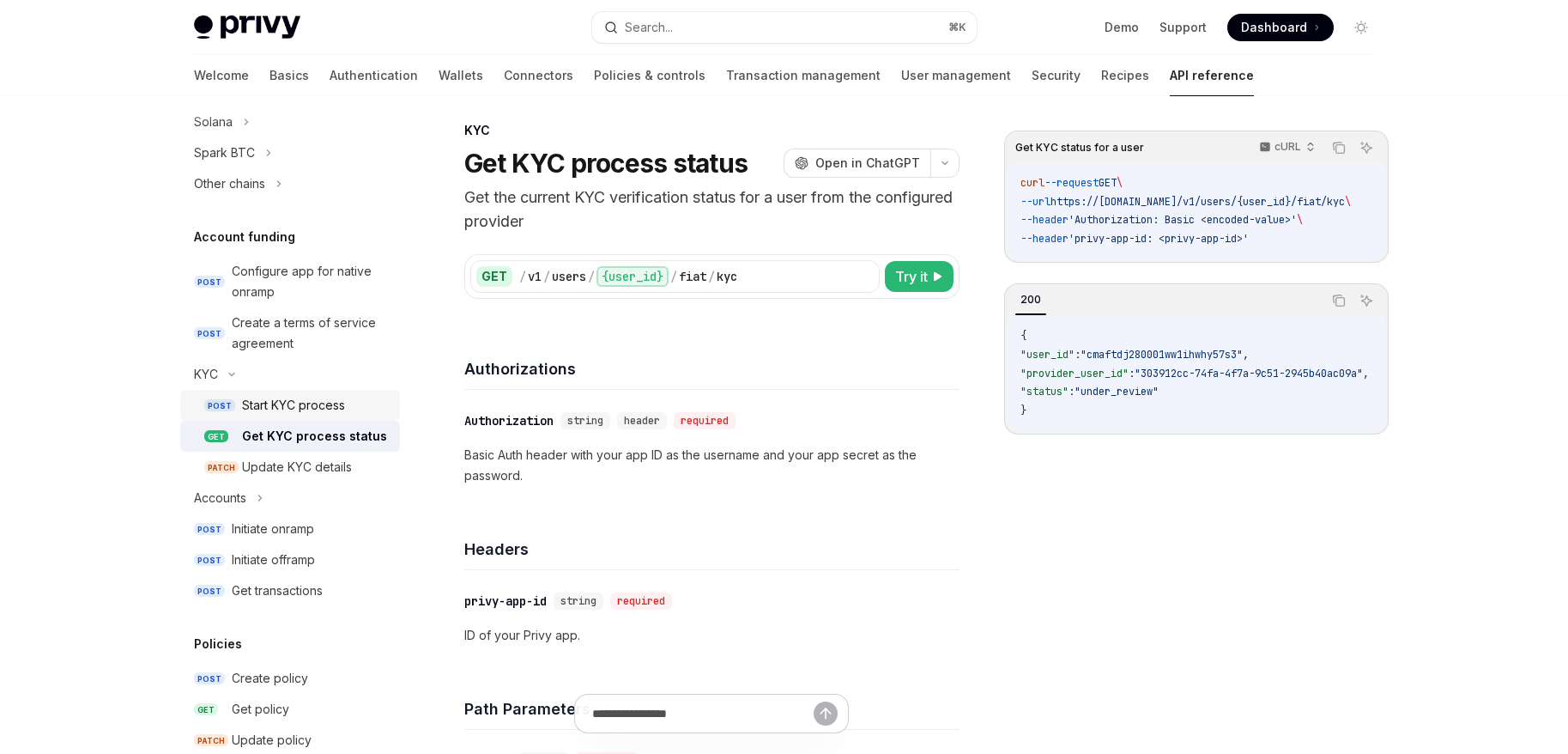
click at [274, 404] on div "Start KYC process" at bounding box center [293, 404] width 103 height 21
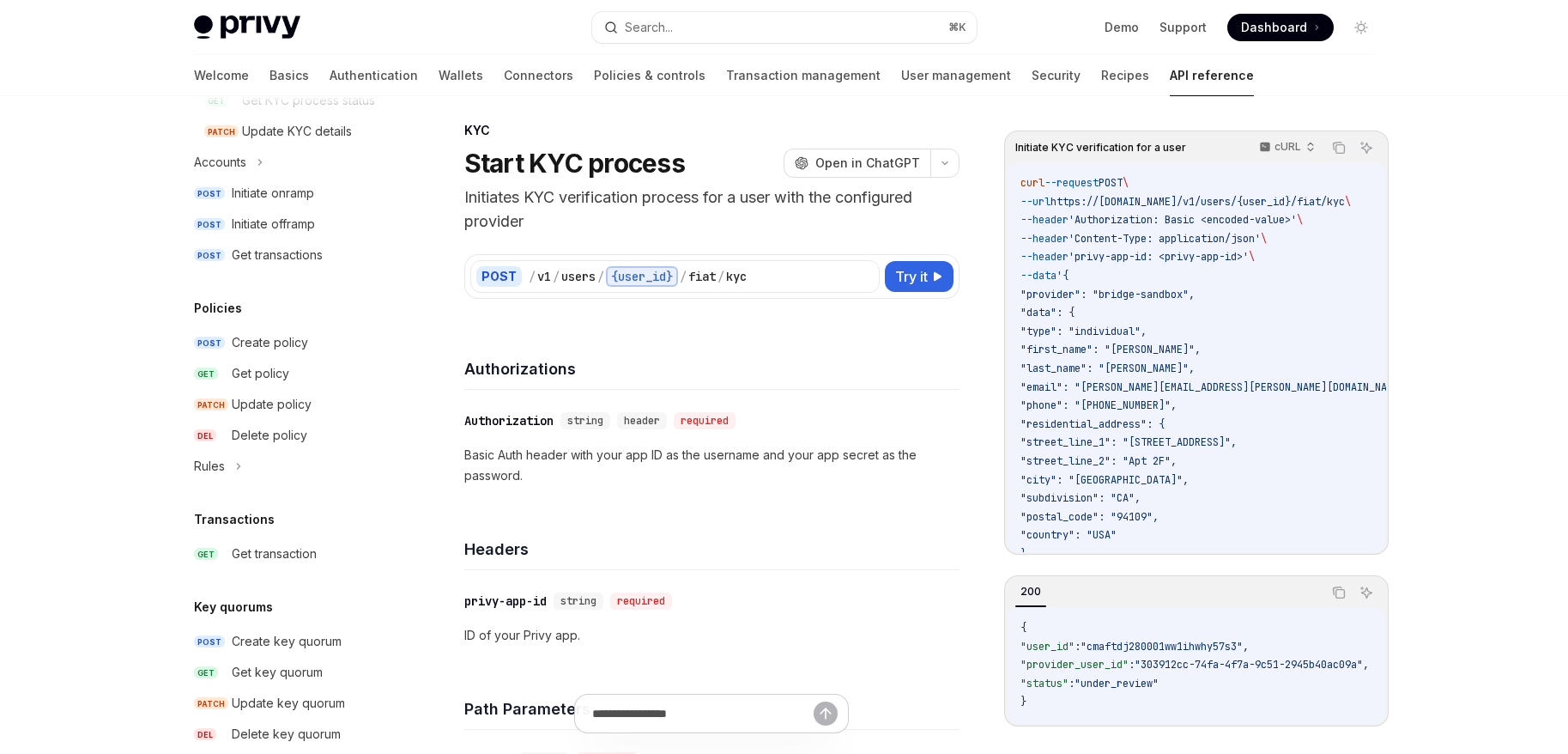
scroll to position [333, 0]
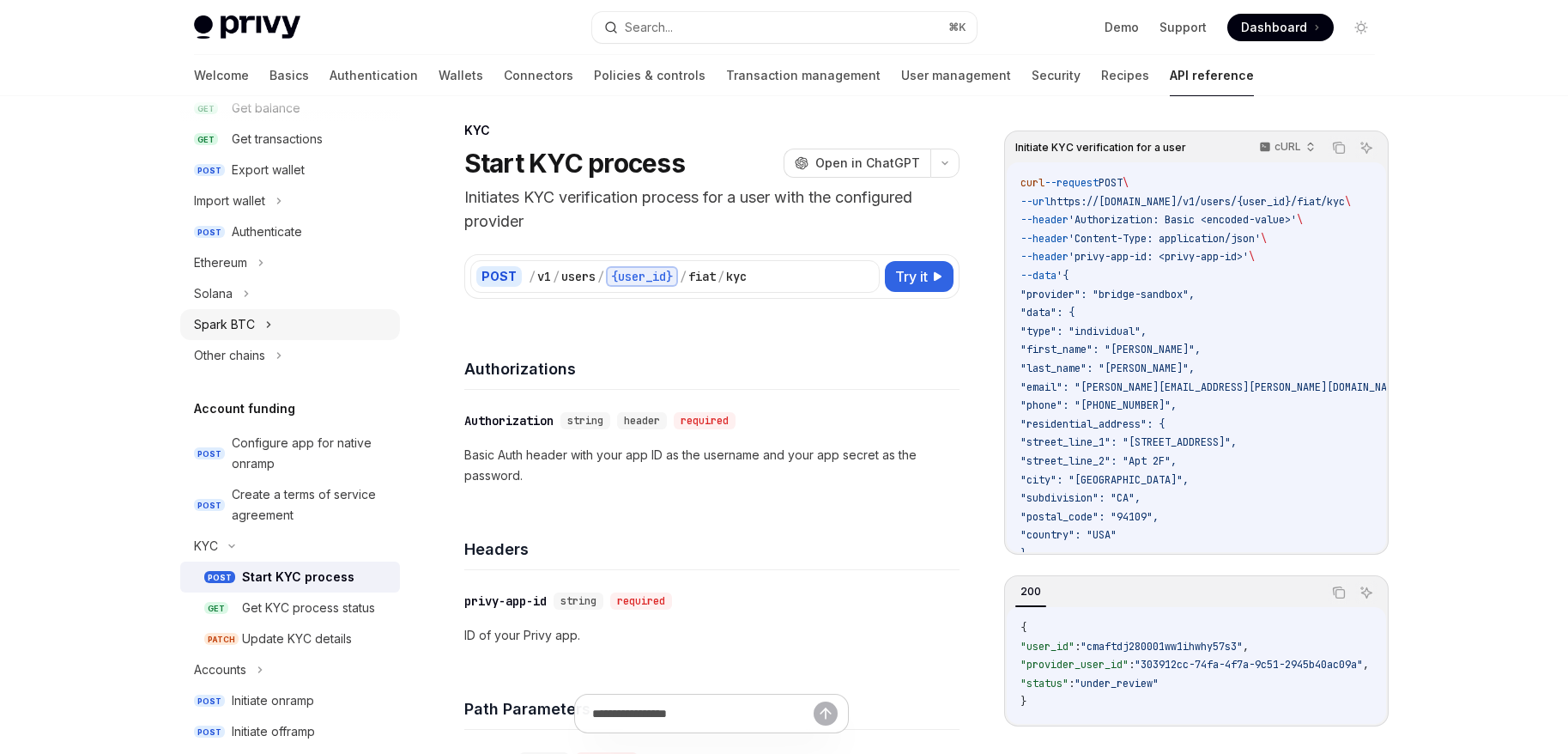
click at [222, 332] on div "Spark BTC" at bounding box center [225, 324] width 61 height 21
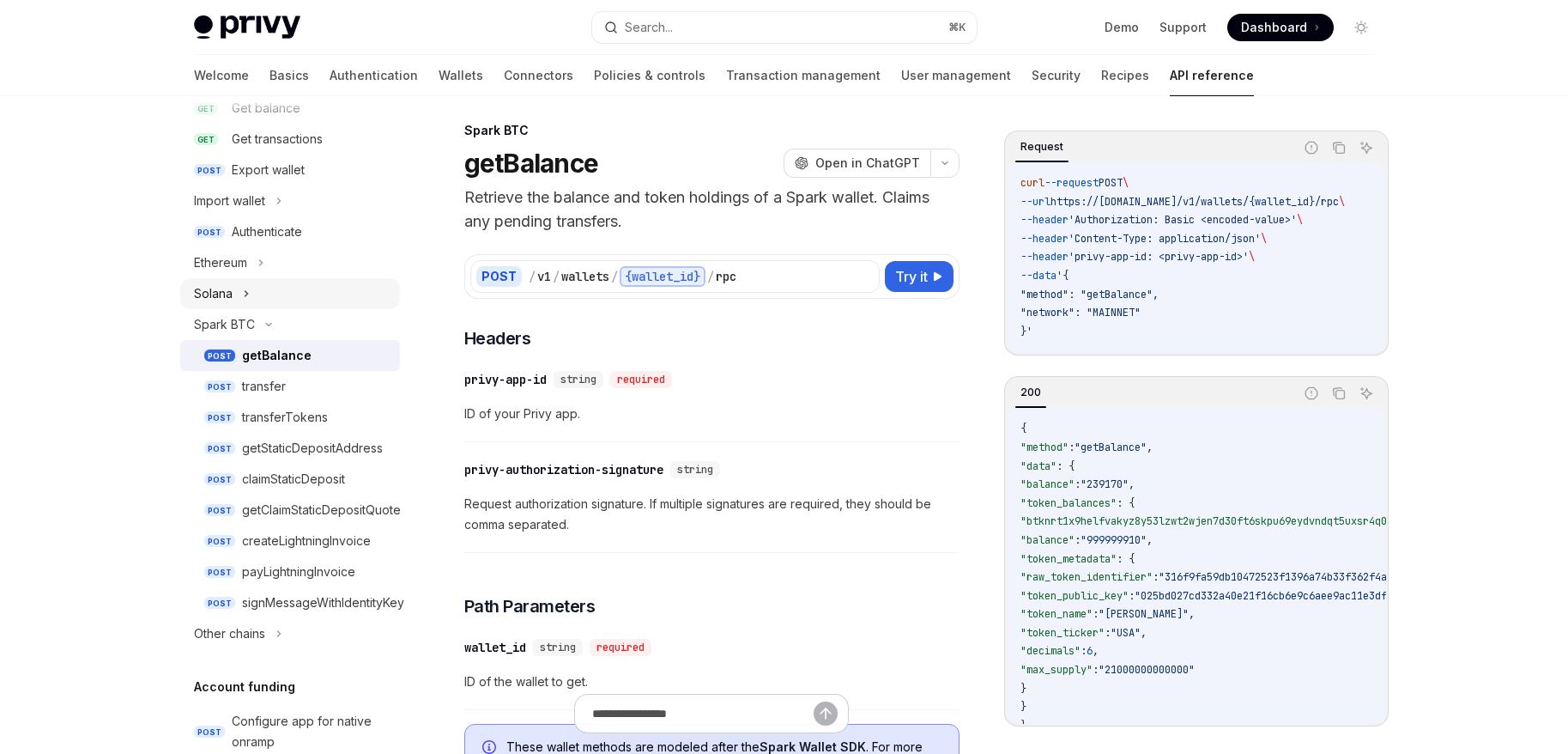
click at [211, 286] on div "Solana" at bounding box center [213, 294] width 38 height 21
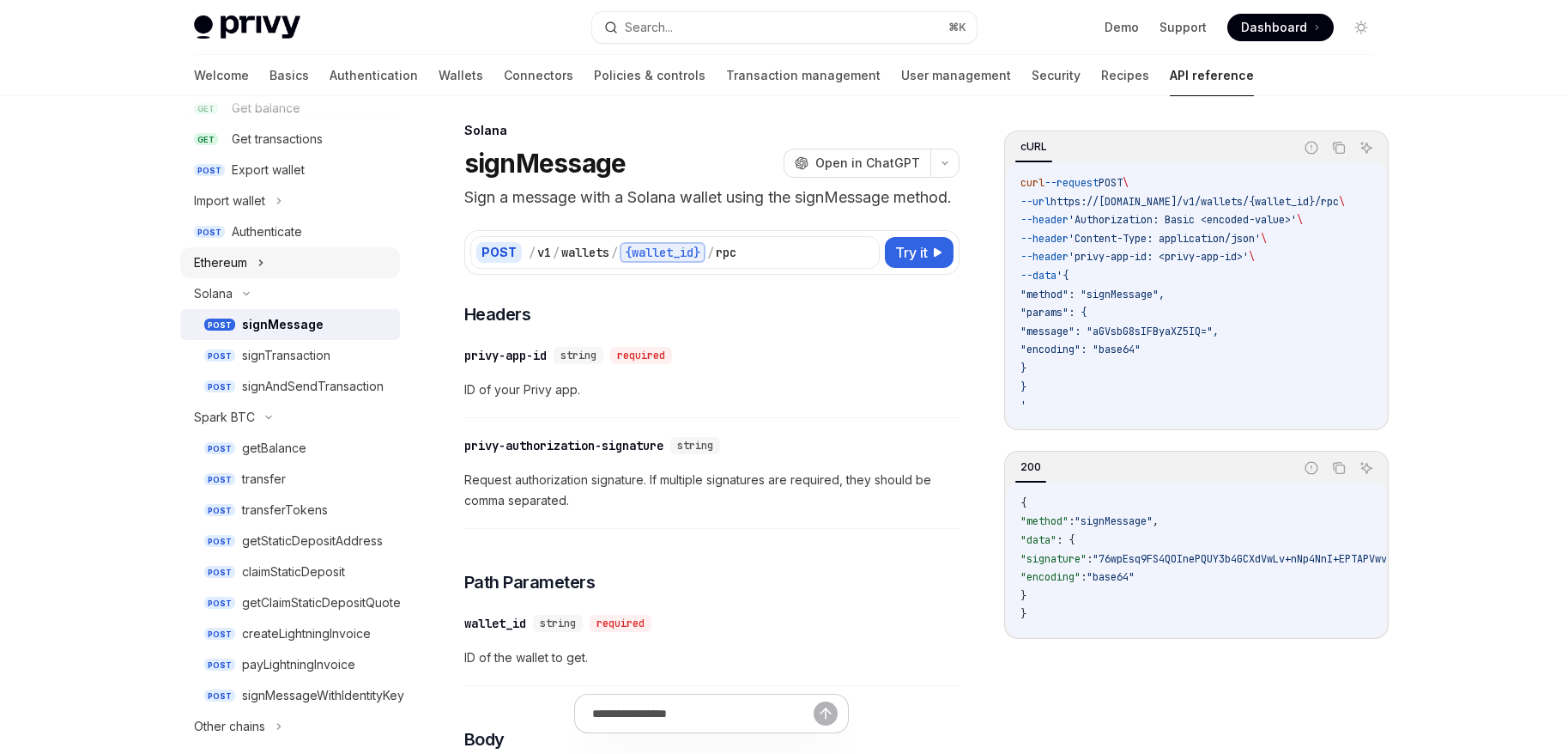
click at [219, 263] on div "Ethereum" at bounding box center [221, 262] width 53 height 21
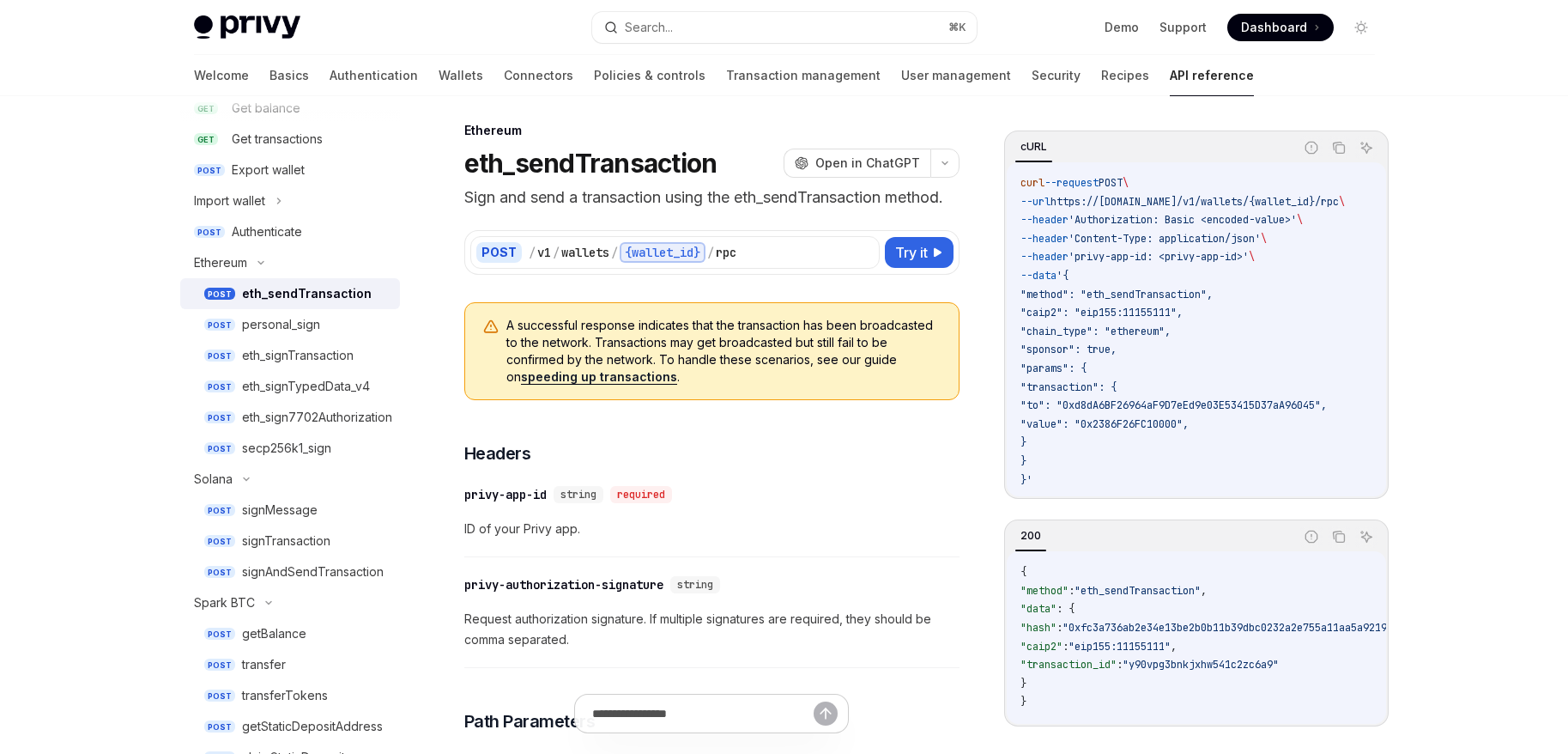
click at [277, 296] on div "eth_sendTransaction" at bounding box center [307, 294] width 130 height 21
type textarea "*"
drag, startPoint x: 865, startPoint y: 162, endPoint x: 876, endPoint y: 131, distance: 32.9
click at [876, 131] on div "Ethereum eth_sendTransaction OpenAI Open in ChatGPT" at bounding box center [711, 150] width 496 height 57
